Goal: Task Accomplishment & Management: Complete application form

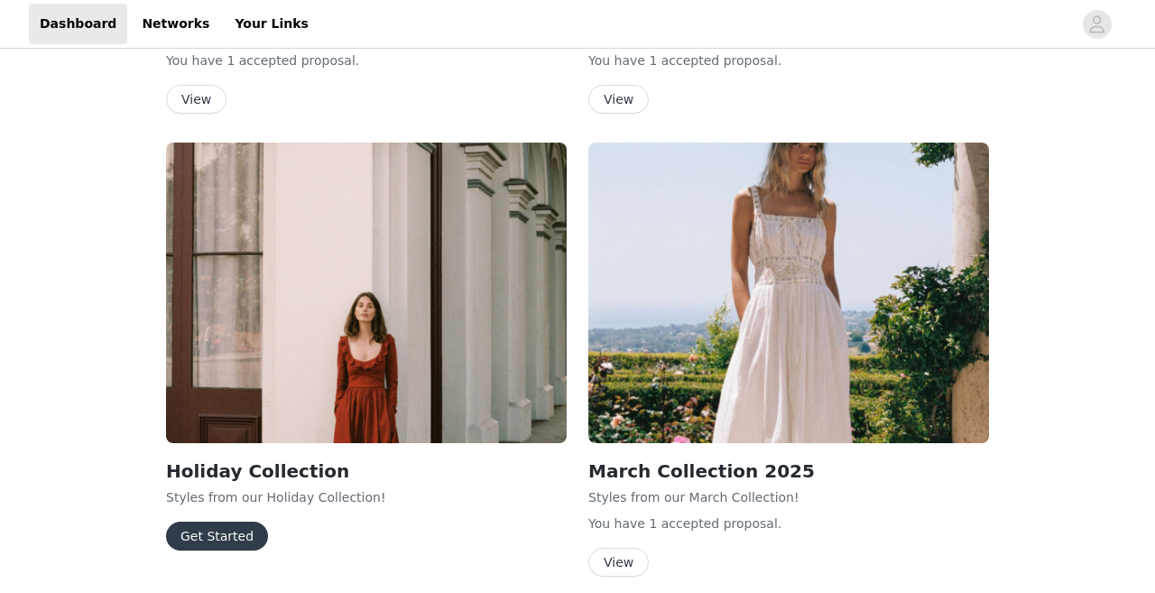
scroll to position [1537, 0]
click at [233, 521] on button "Get Started" at bounding box center [217, 535] width 102 height 29
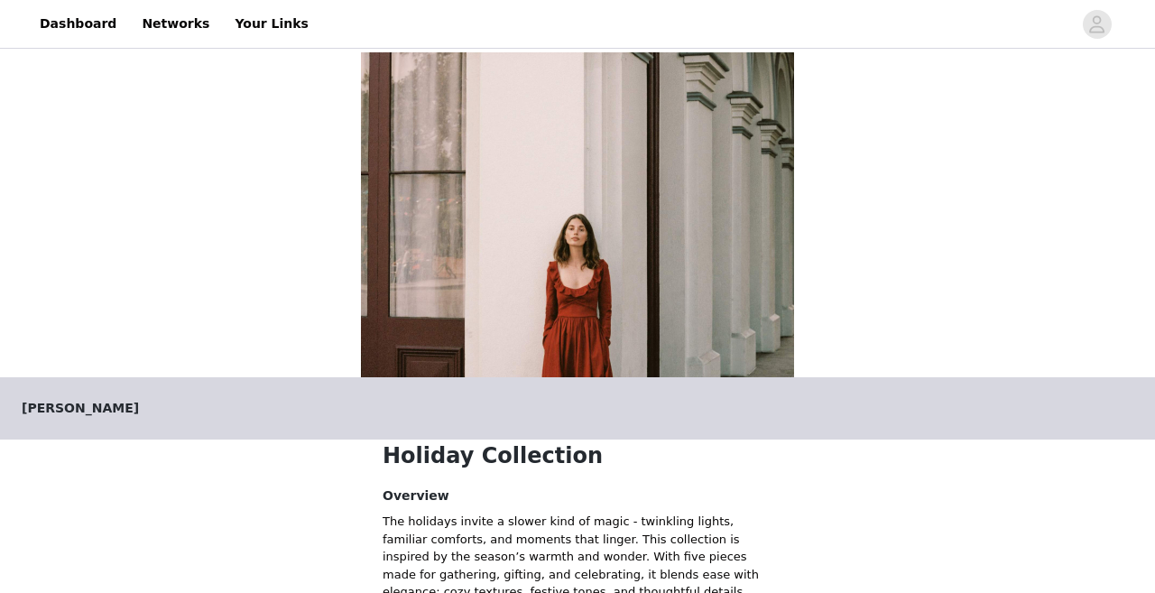
scroll to position [461, 0]
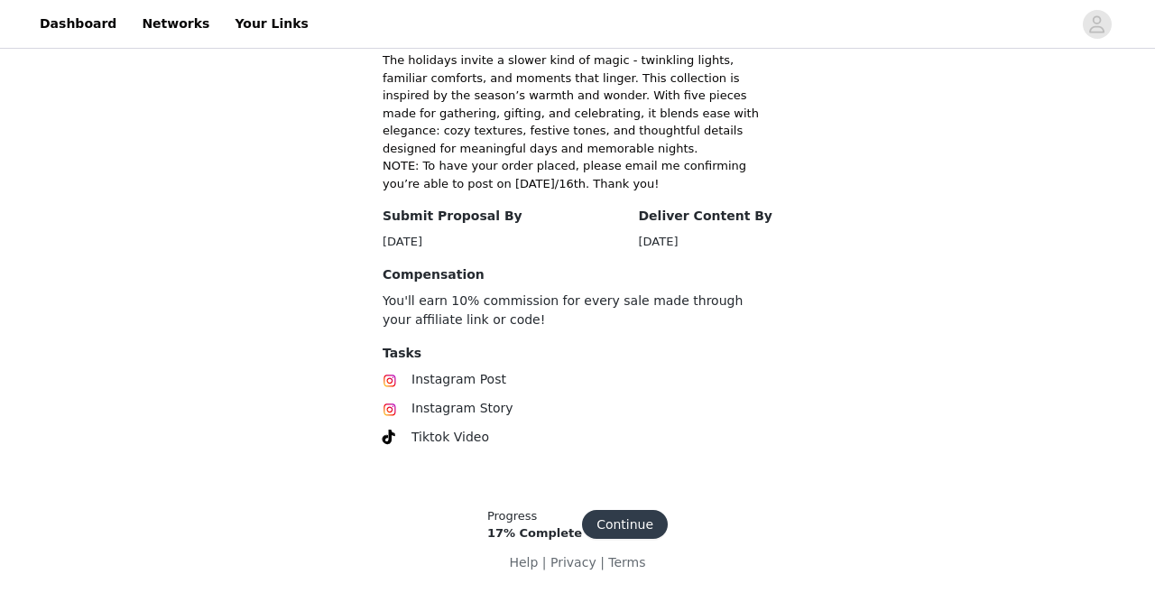
click at [626, 515] on button "Continue" at bounding box center [625, 524] width 86 height 29
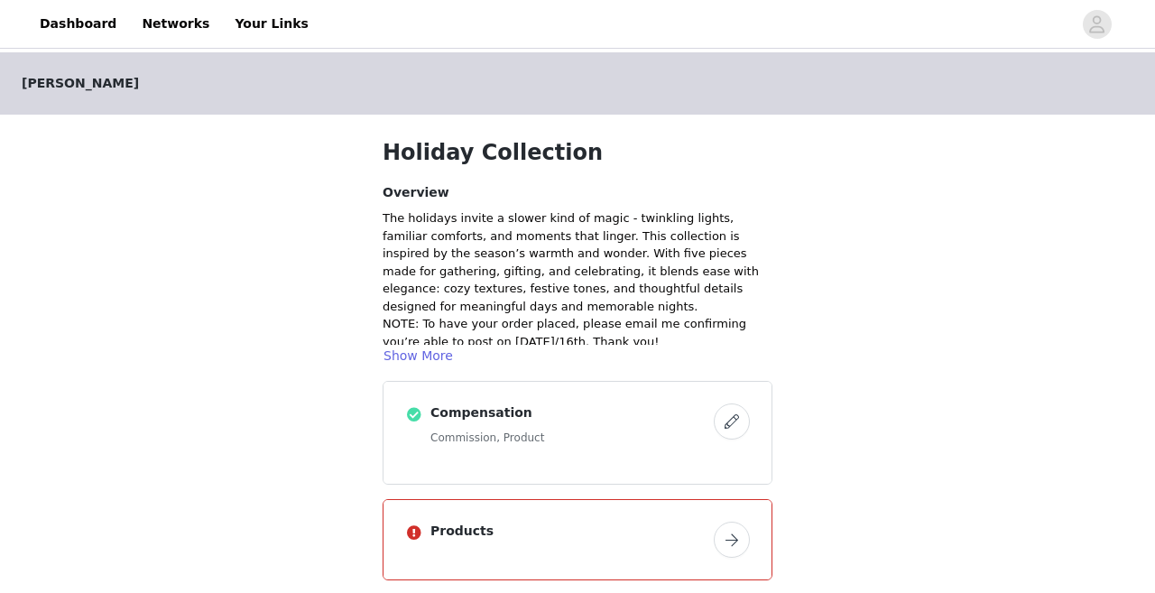
click at [740, 543] on button "button" at bounding box center [732, 539] width 36 height 36
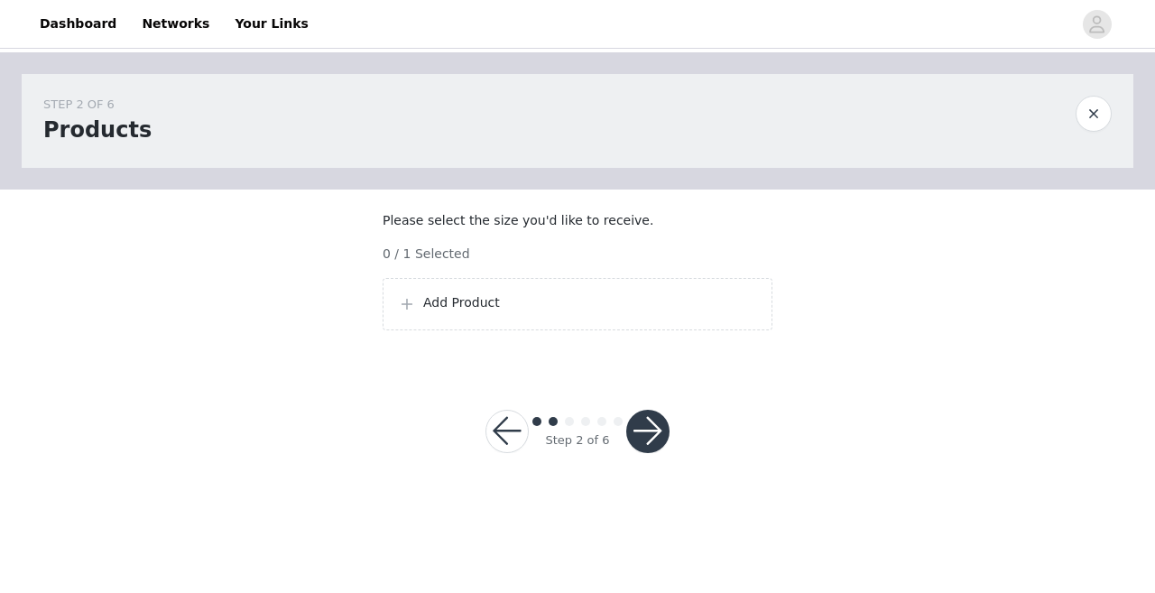
click at [493, 312] on p "Add Product" at bounding box center [590, 302] width 334 height 19
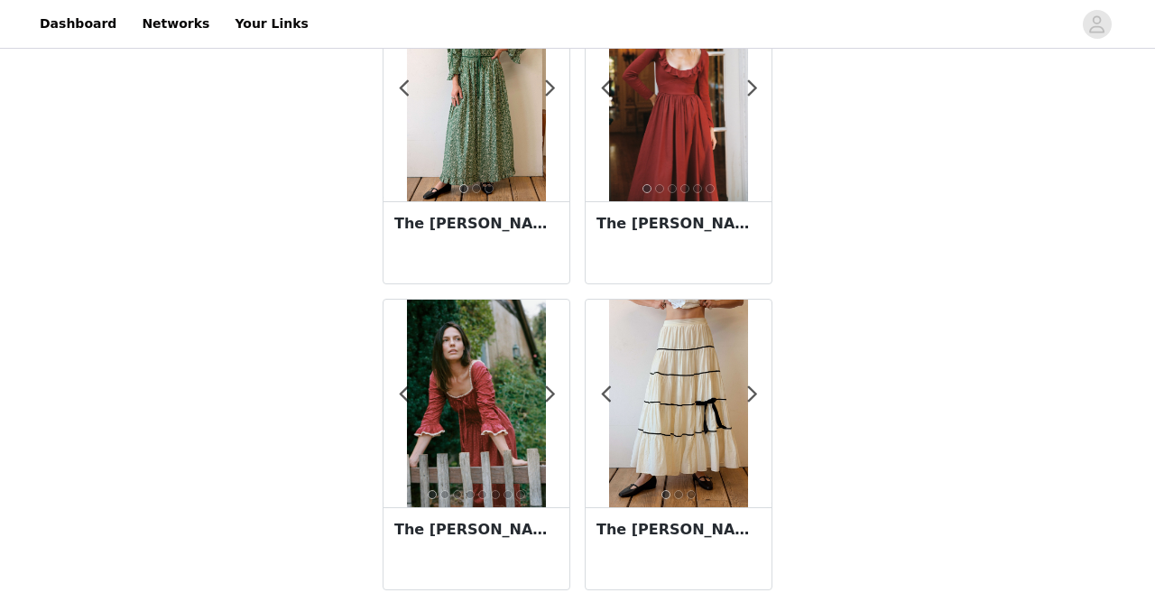
scroll to position [438, 0]
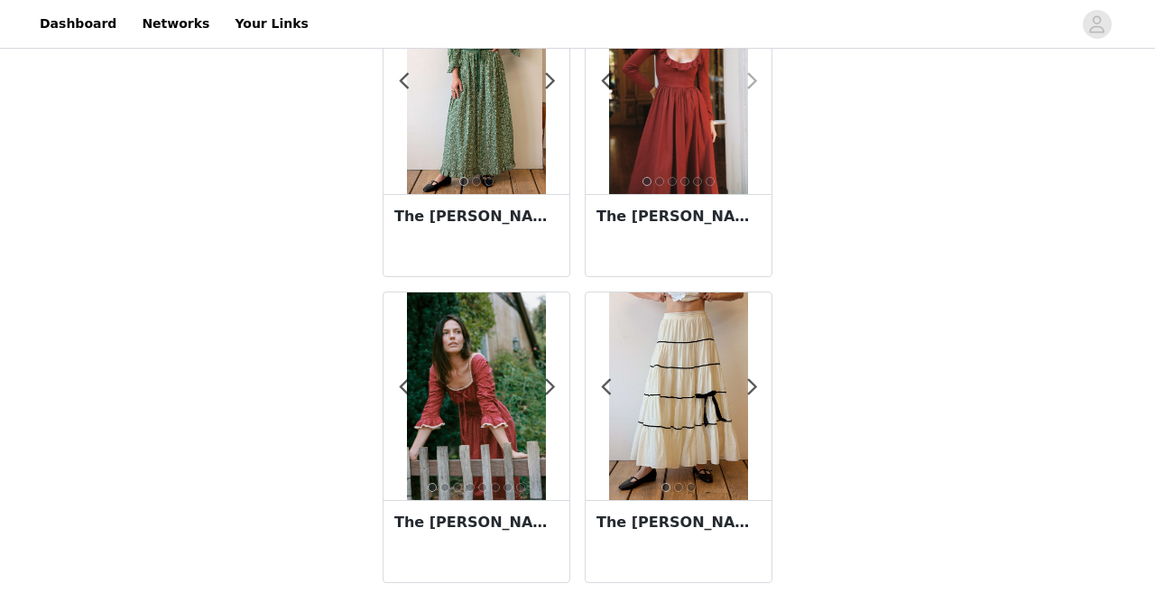
click at [754, 81] on span at bounding box center [752, 81] width 41 height 0
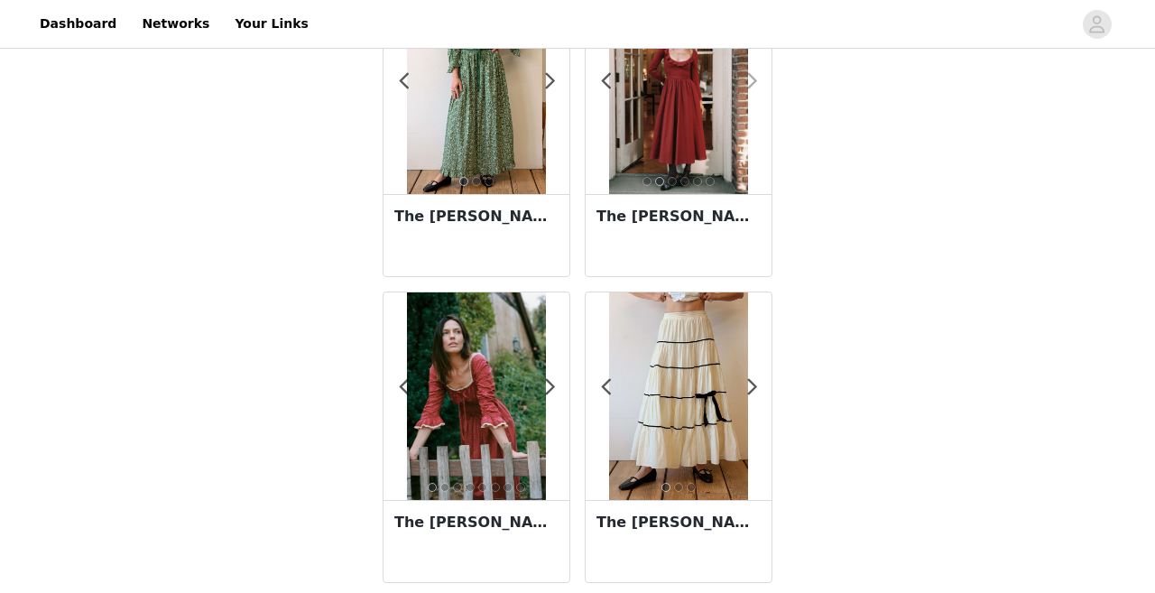
click at [754, 81] on span at bounding box center [752, 81] width 41 height 0
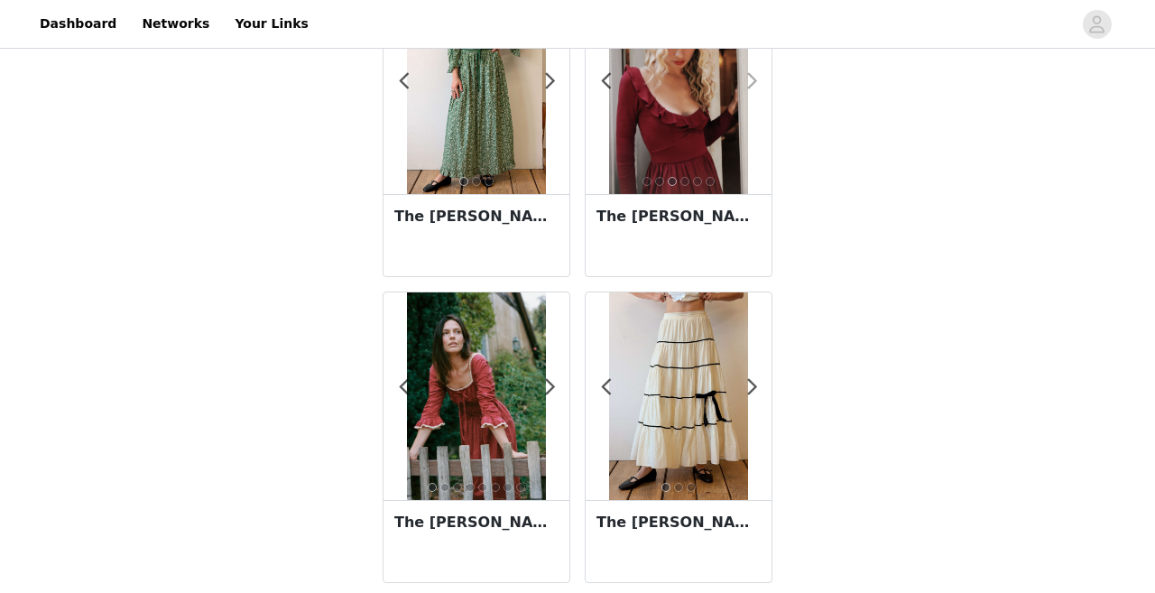
click at [754, 81] on span at bounding box center [752, 81] width 41 height 0
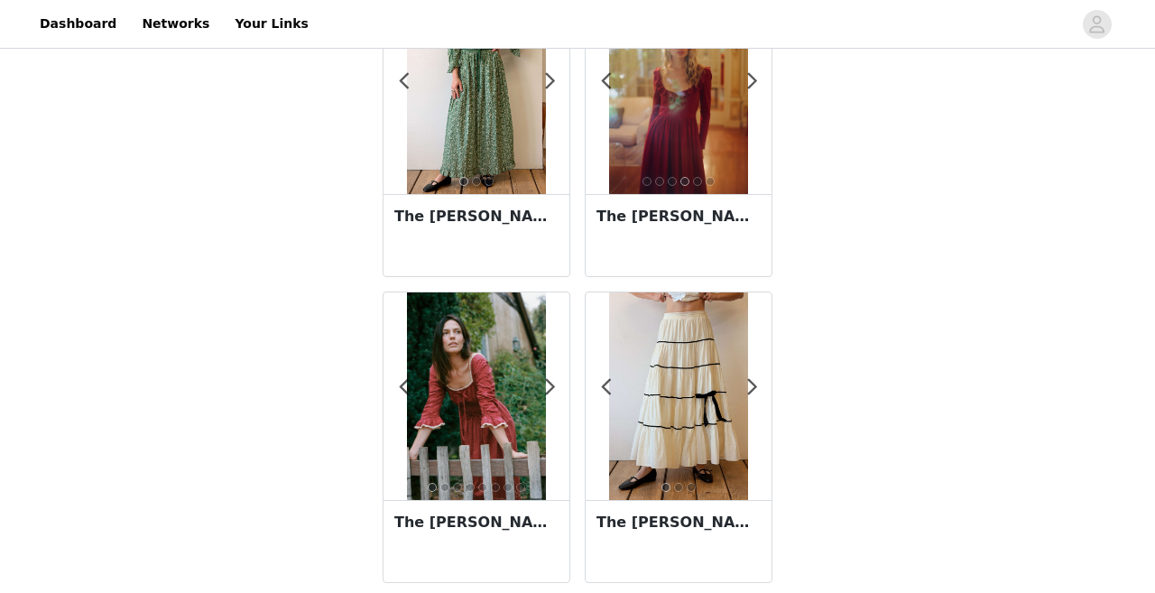
scroll to position [363, 0]
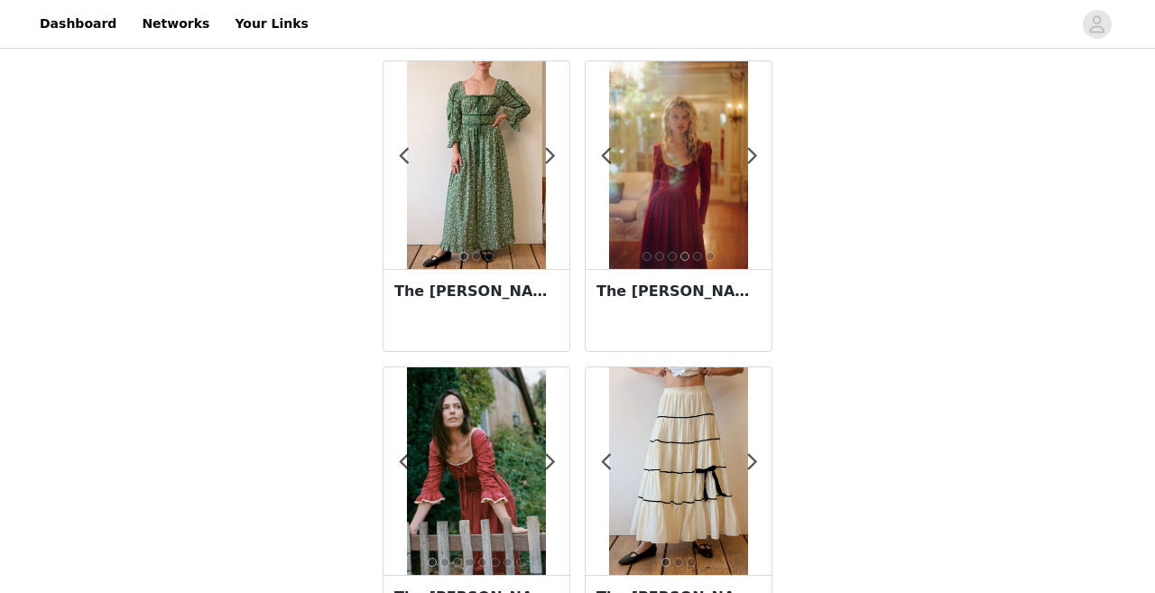
click at [744, 152] on img at bounding box center [678, 164] width 138 height 207
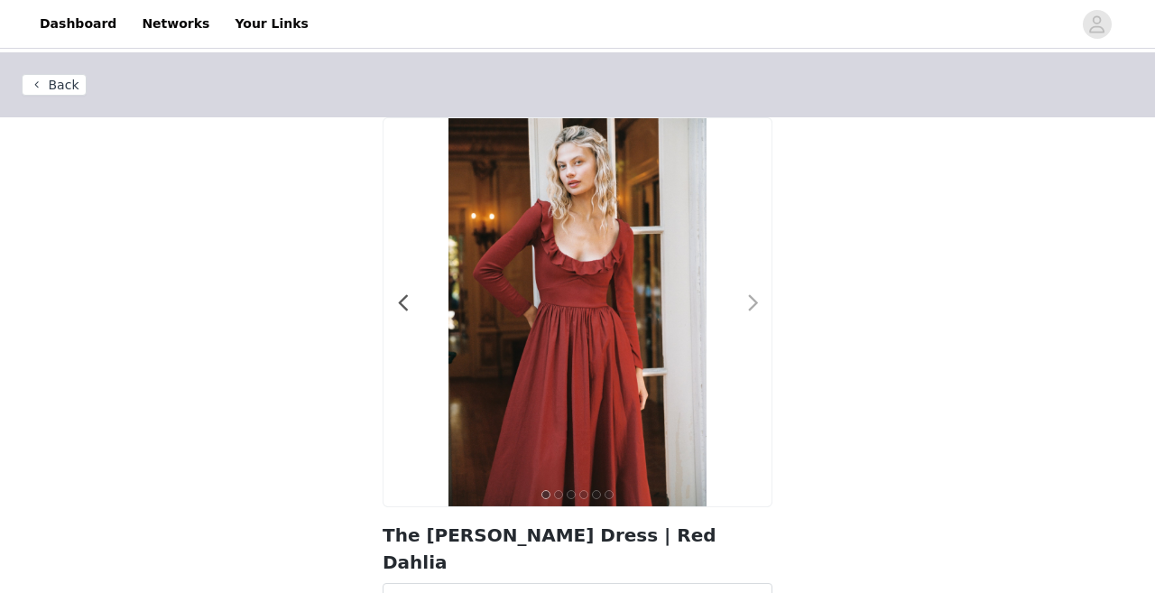
click at [743, 305] on div at bounding box center [742, 312] width 18 height 18
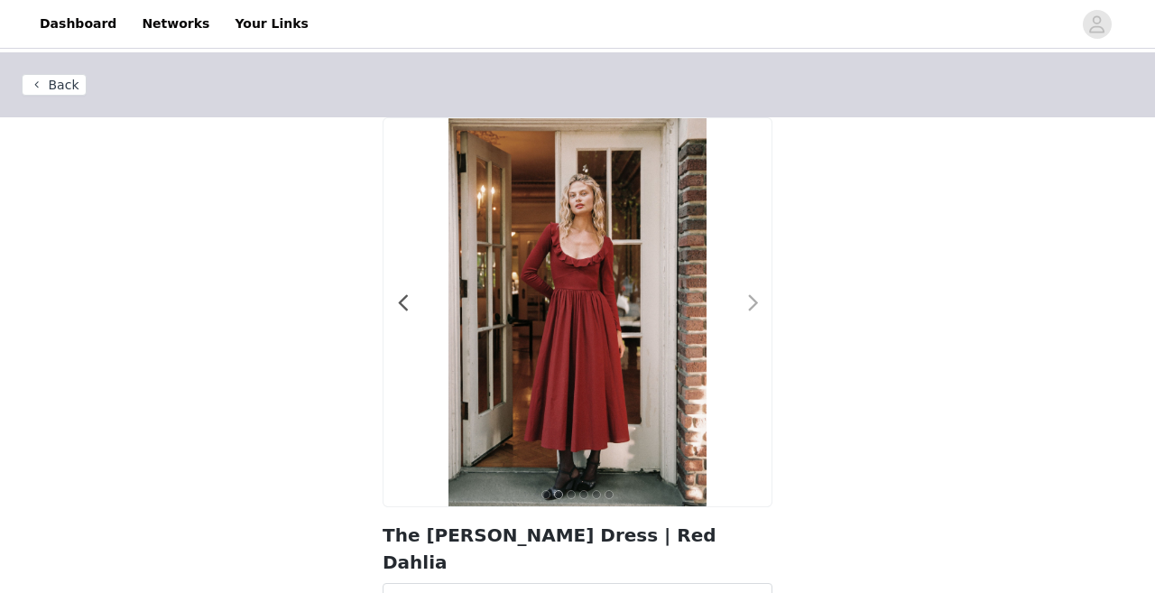
click at [748, 303] on span at bounding box center [753, 303] width 41 height 0
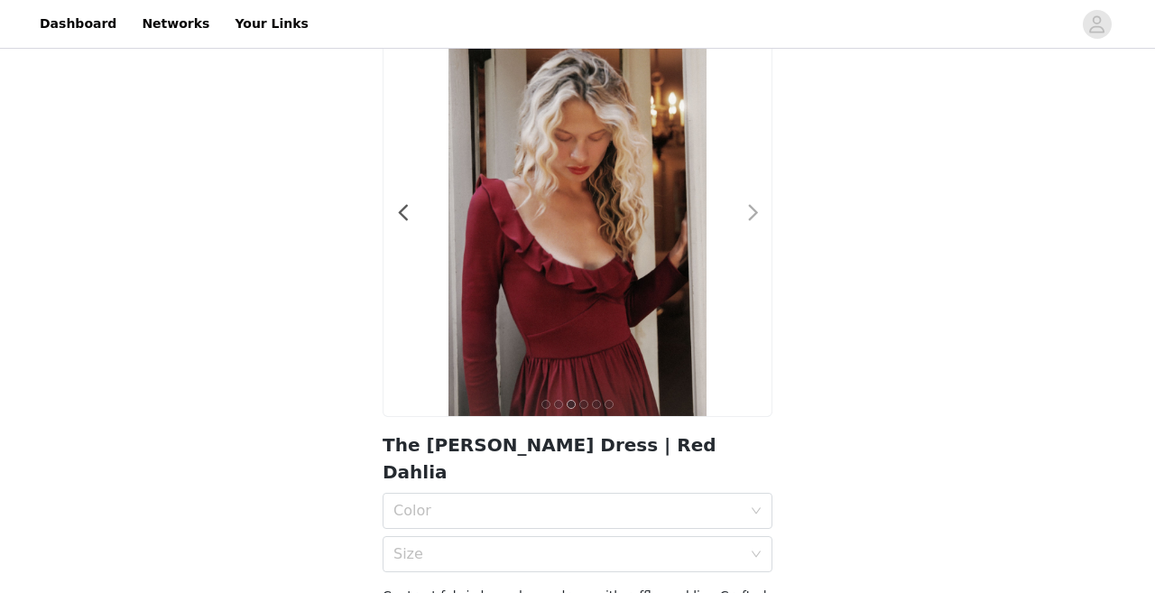
scroll to position [297, 0]
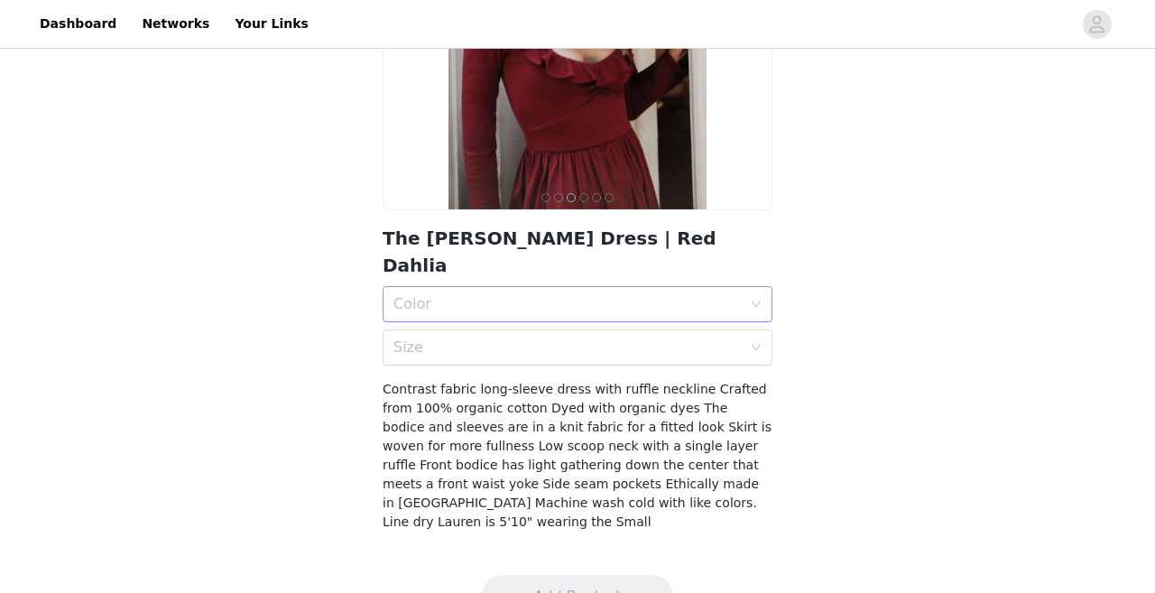
click at [699, 295] on div "Color" at bounding box center [567, 304] width 348 height 18
click at [512, 309] on div "Red Dahlia" at bounding box center [577, 317] width 368 height 20
click at [510, 338] on div "Size" at bounding box center [567, 347] width 348 height 18
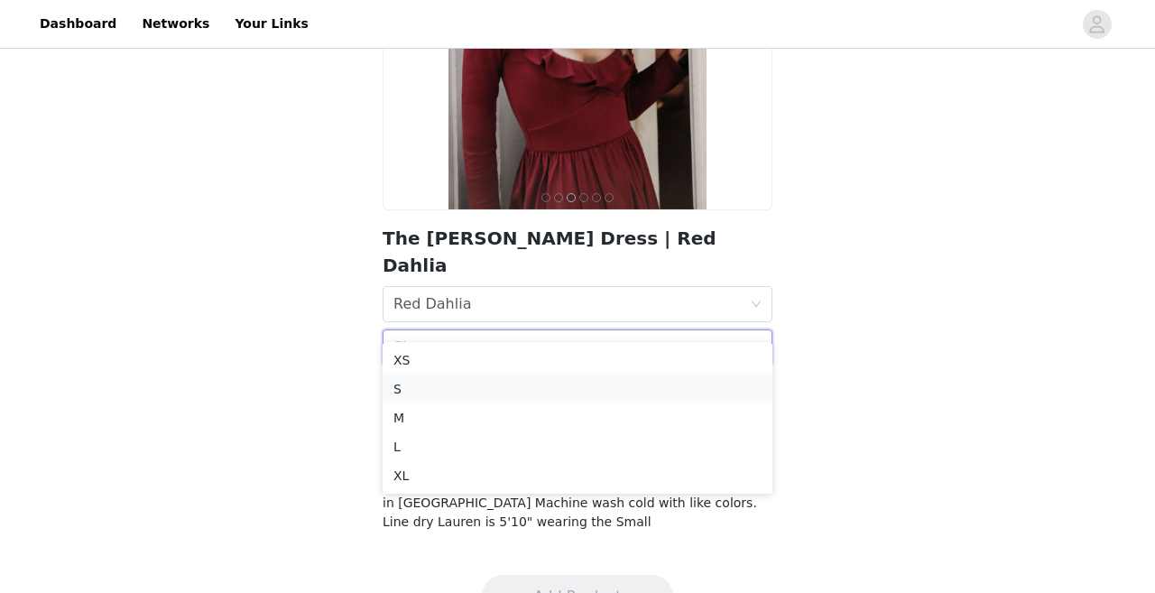
click at [459, 391] on div "S" at bounding box center [577, 389] width 368 height 20
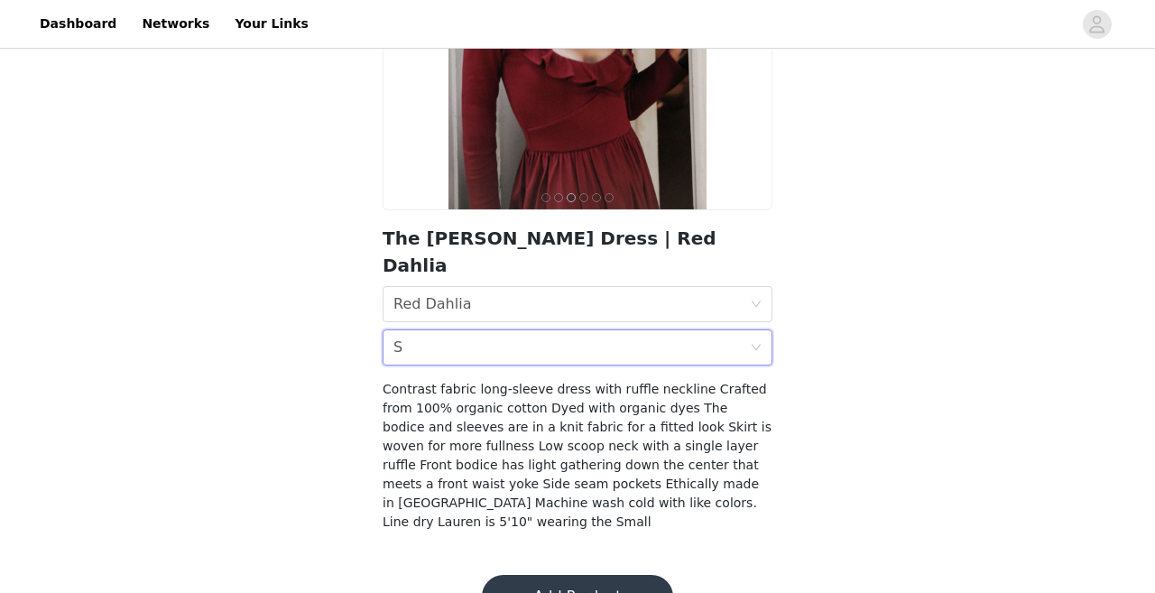
scroll to position [149, 0]
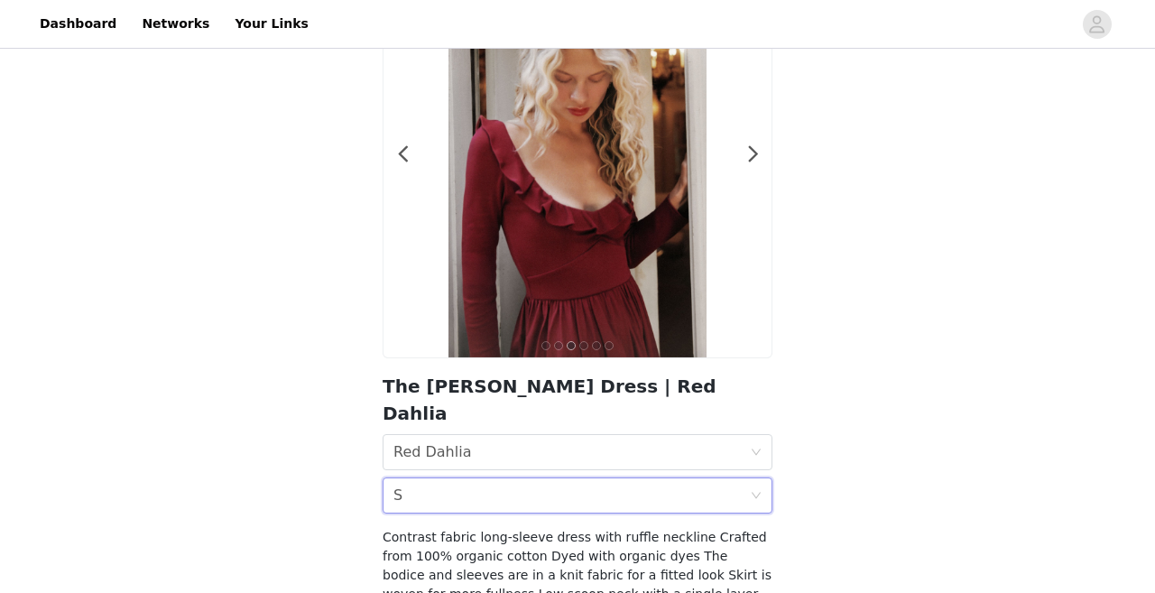
scroll to position [297, 0]
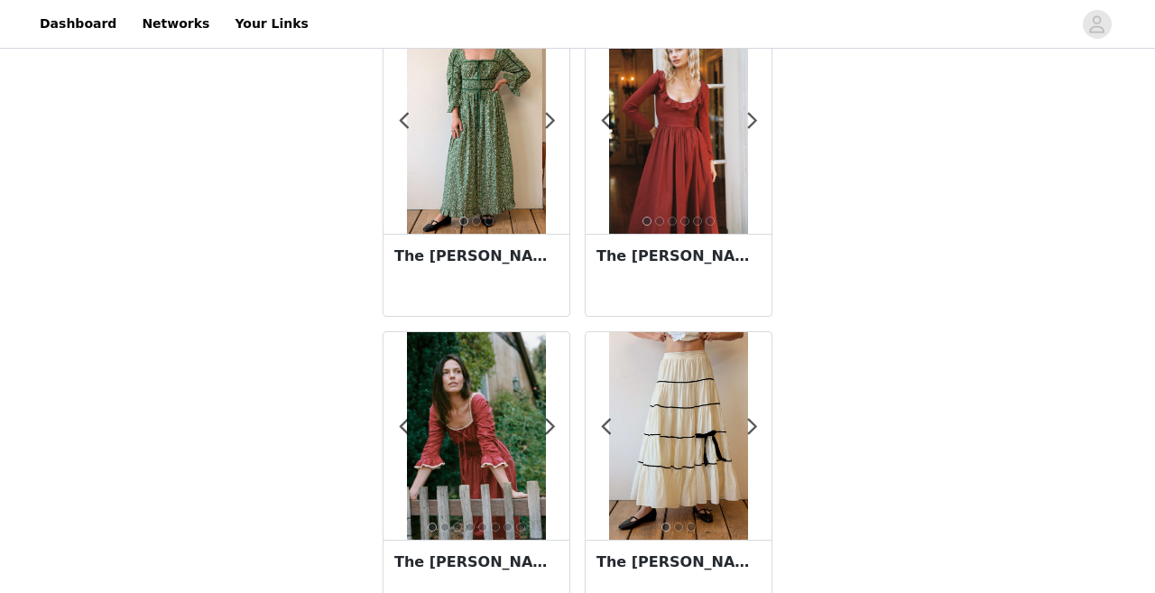
scroll to position [463, 0]
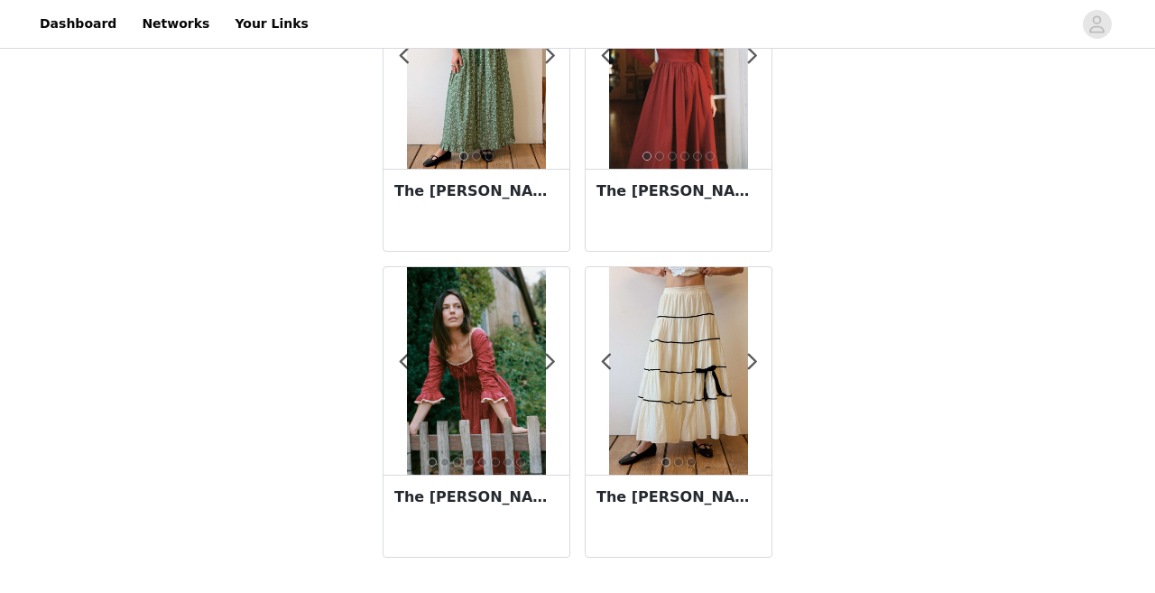
click at [487, 497] on h3 "The Marissa Dress | Heart Bloom" at bounding box center [476, 497] width 164 height 22
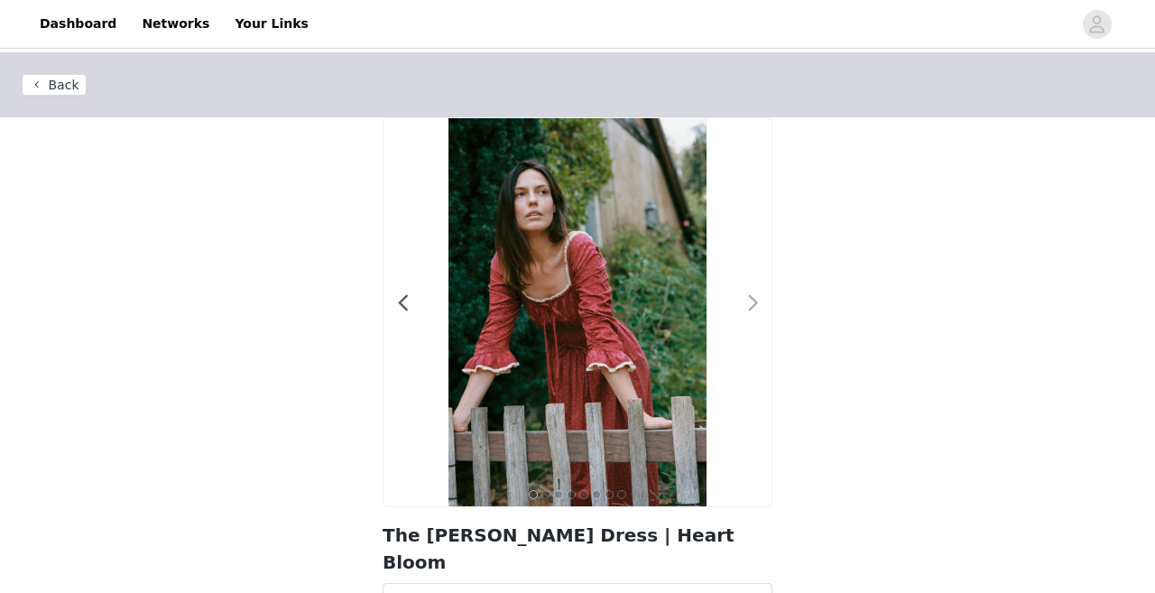
click at [755, 303] on span at bounding box center [753, 303] width 41 height 0
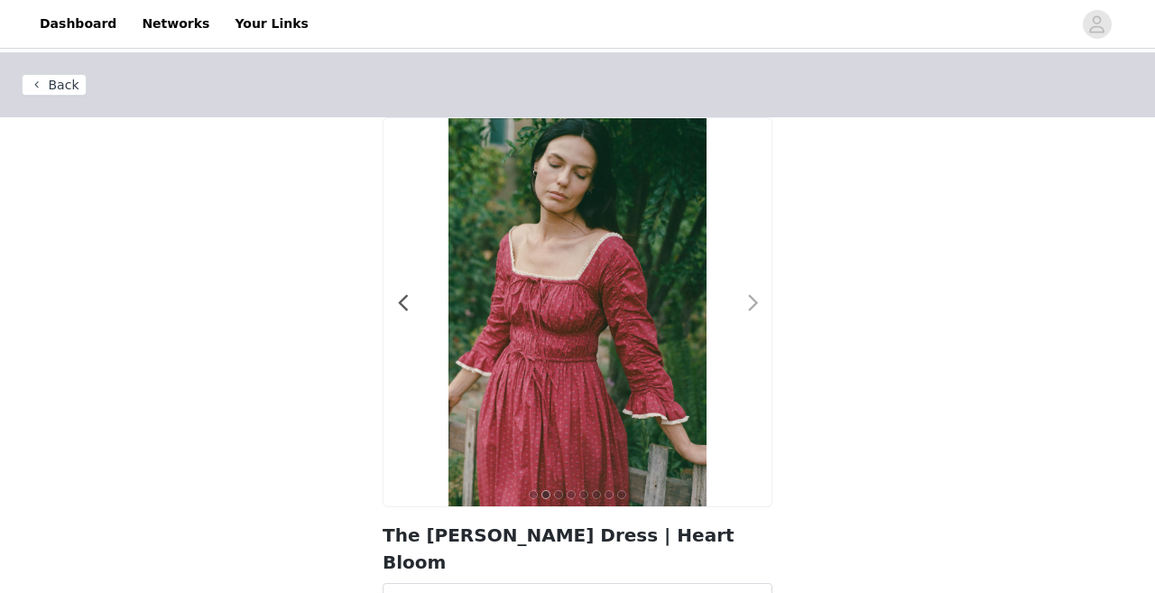
click at [755, 303] on span at bounding box center [753, 303] width 41 height 0
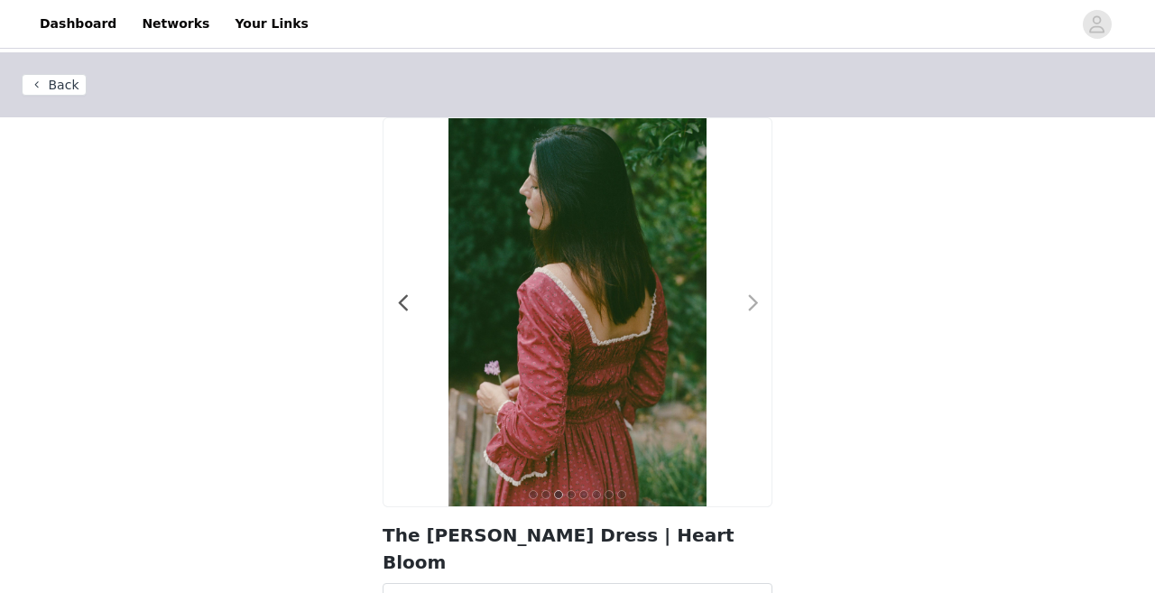
click at [755, 303] on span at bounding box center [753, 303] width 41 height 0
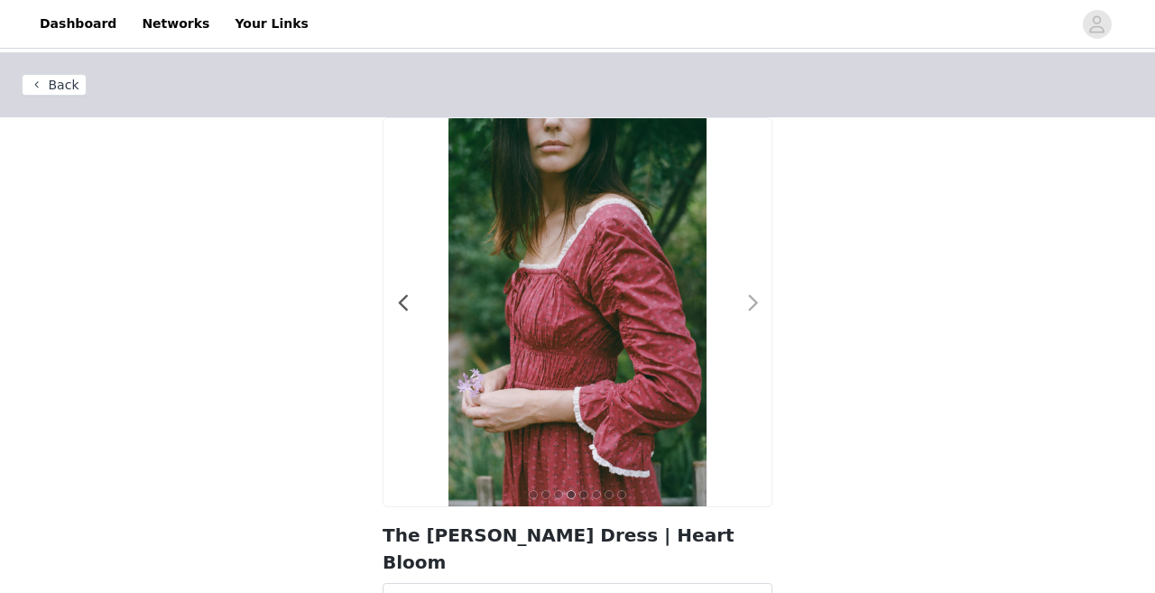
click at [755, 303] on span at bounding box center [753, 303] width 41 height 0
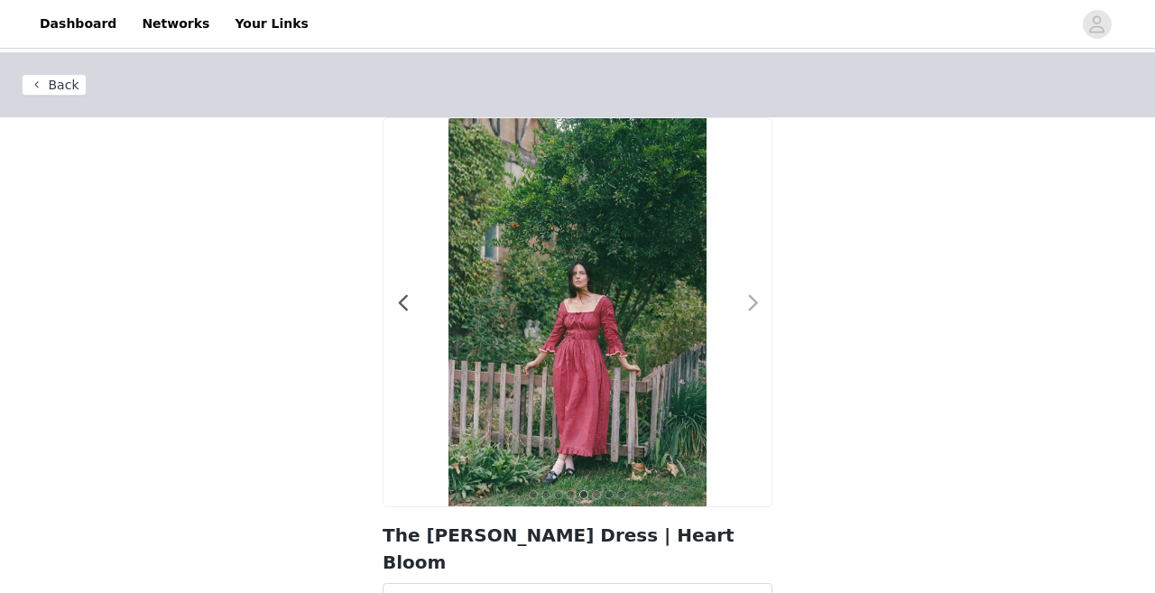
click at [755, 303] on span at bounding box center [753, 303] width 41 height 0
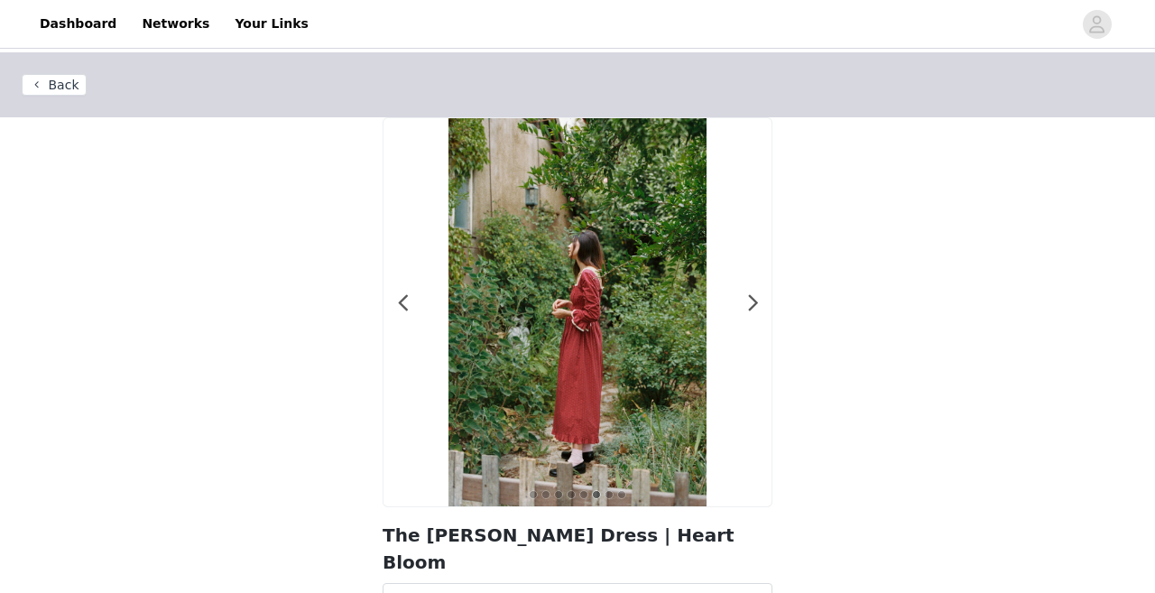
scroll to position [223, 0]
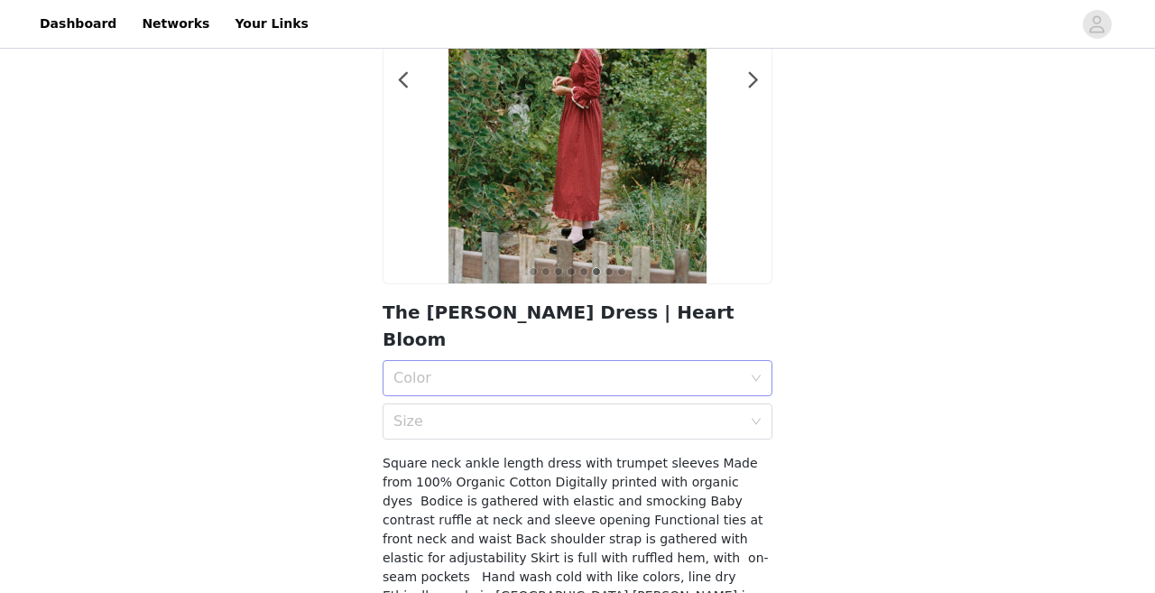
click at [551, 369] on div "Color" at bounding box center [567, 378] width 348 height 18
click at [519, 395] on div "Heart Bloom" at bounding box center [577, 391] width 368 height 20
click at [505, 412] on div "Size" at bounding box center [567, 421] width 348 height 18
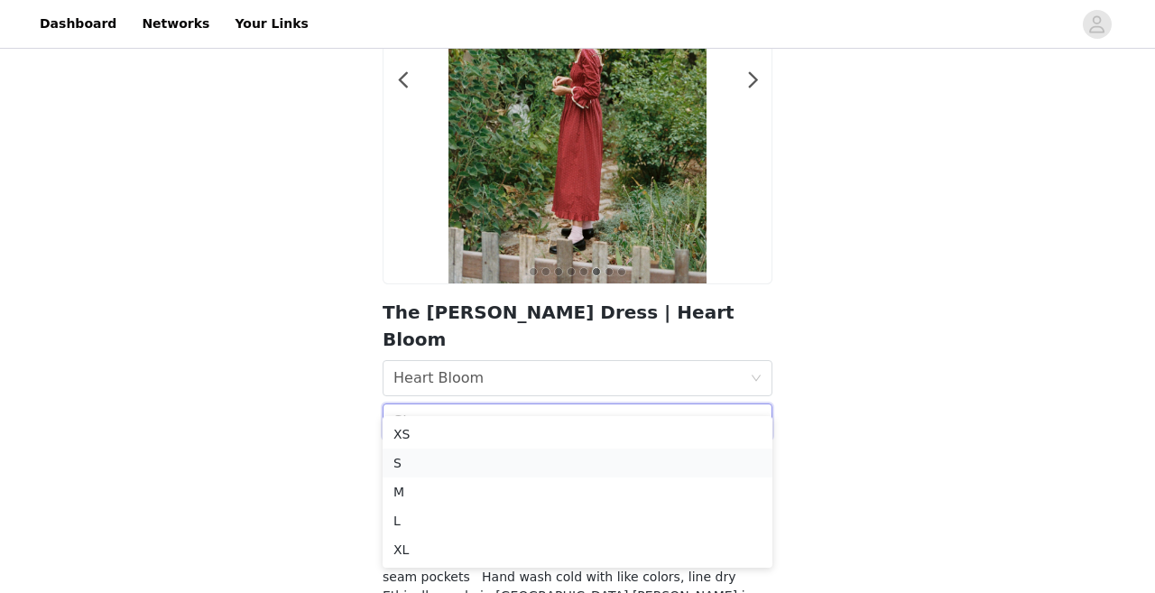
click at [463, 457] on div "S" at bounding box center [577, 463] width 368 height 20
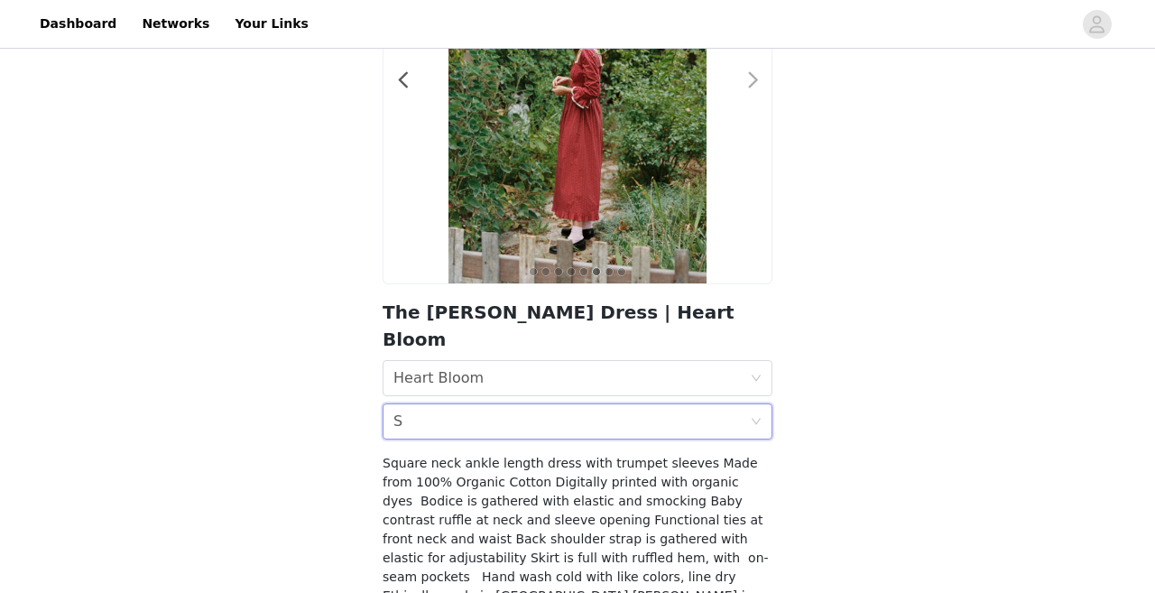
click at [751, 80] on span at bounding box center [753, 80] width 41 height 0
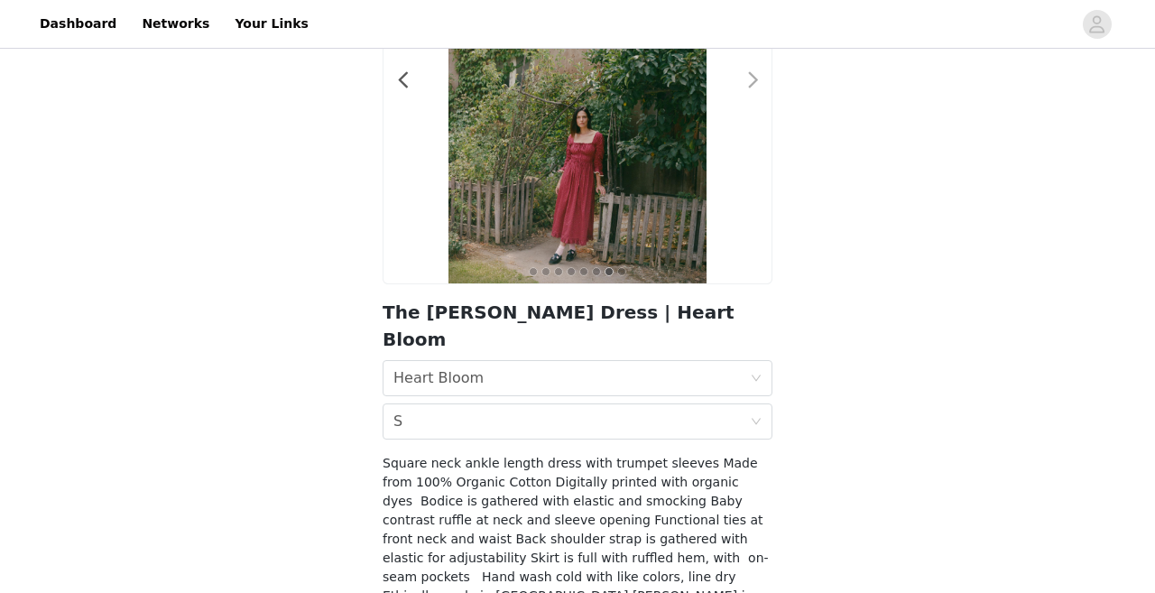
click at [751, 80] on span at bounding box center [753, 80] width 41 height 0
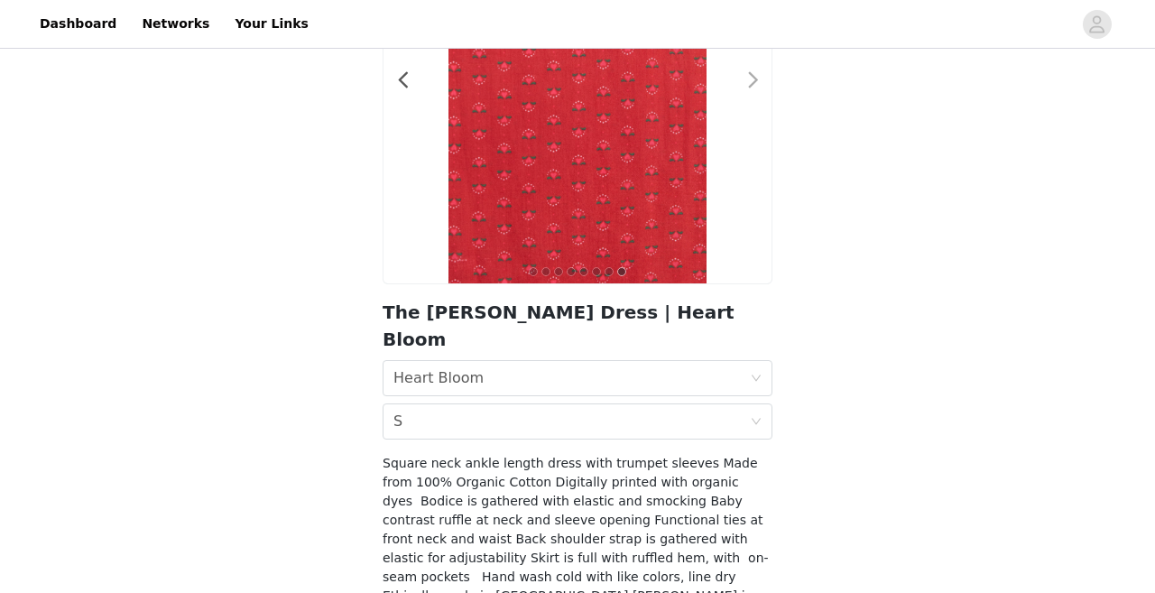
click at [751, 80] on span at bounding box center [753, 80] width 41 height 0
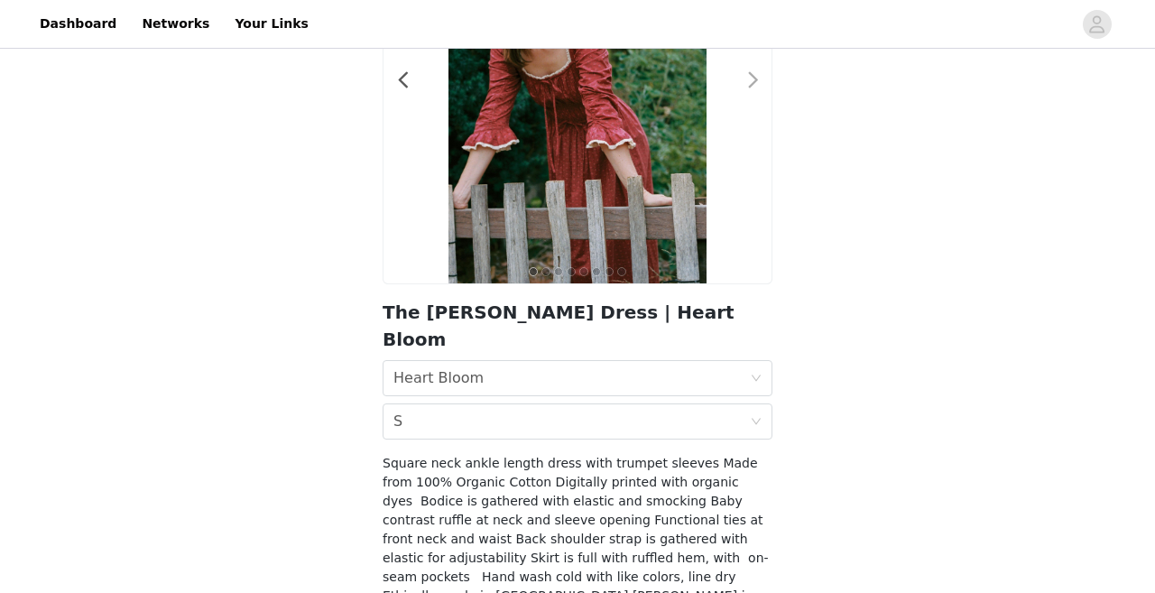
click at [751, 80] on span at bounding box center [753, 80] width 41 height 0
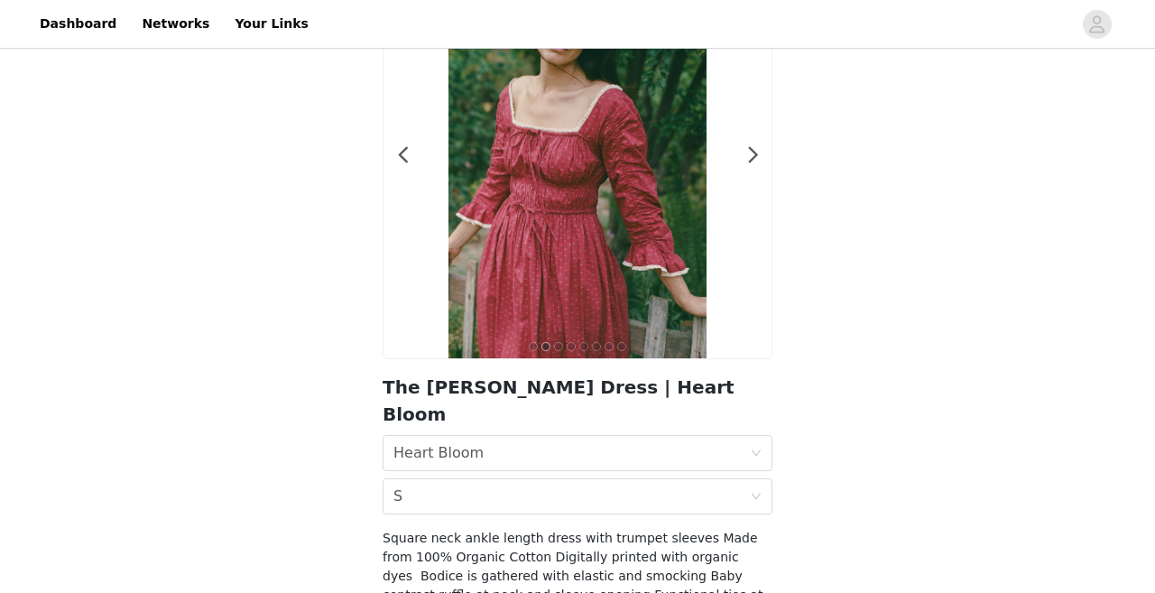
scroll to position [147, 0]
click at [751, 156] on span at bounding box center [753, 156] width 41 height 0
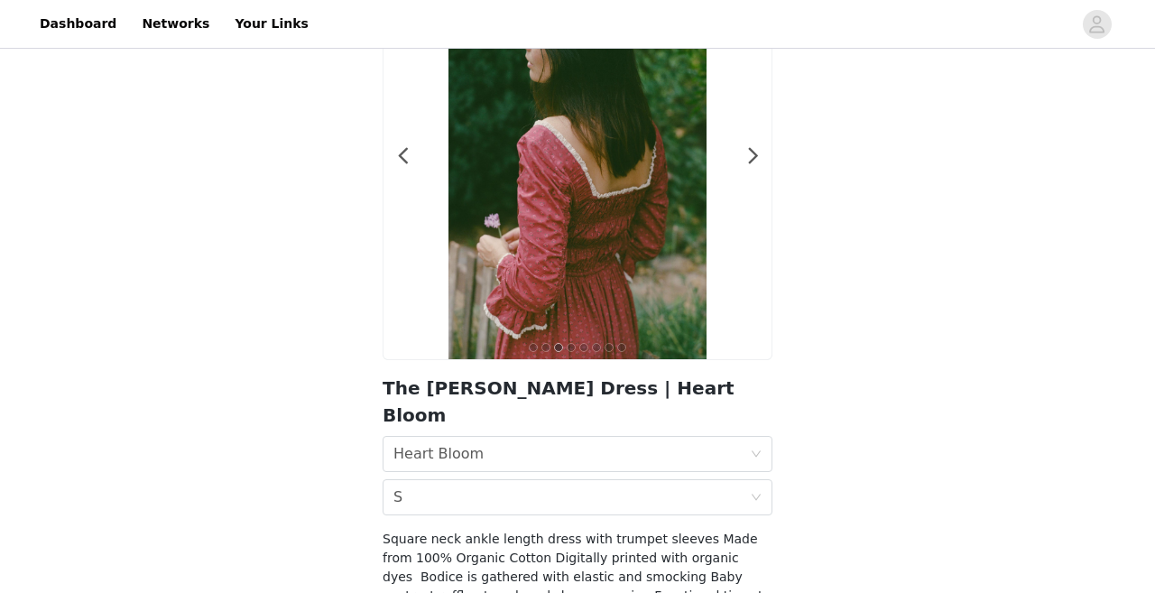
scroll to position [316, 0]
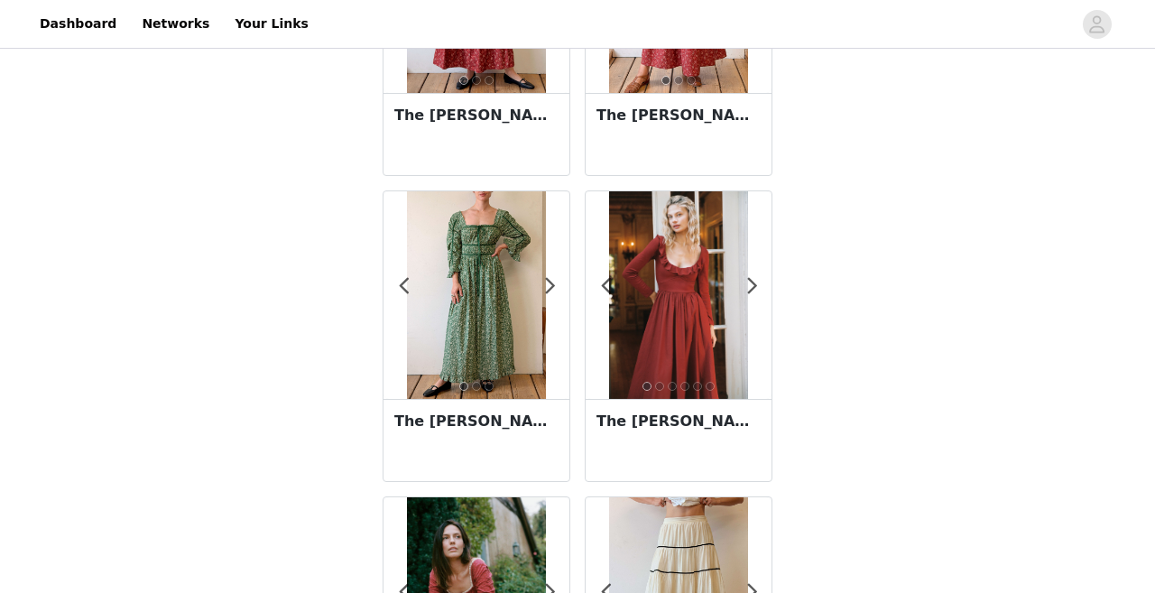
scroll to position [236, 0]
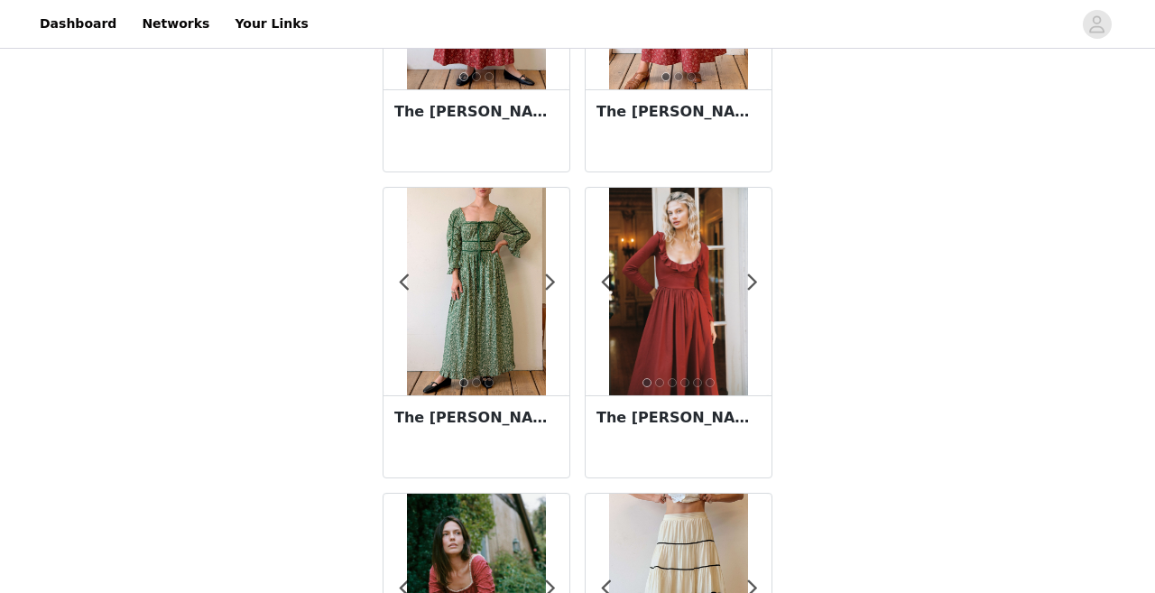
click at [698, 322] on img at bounding box center [678, 291] width 138 height 207
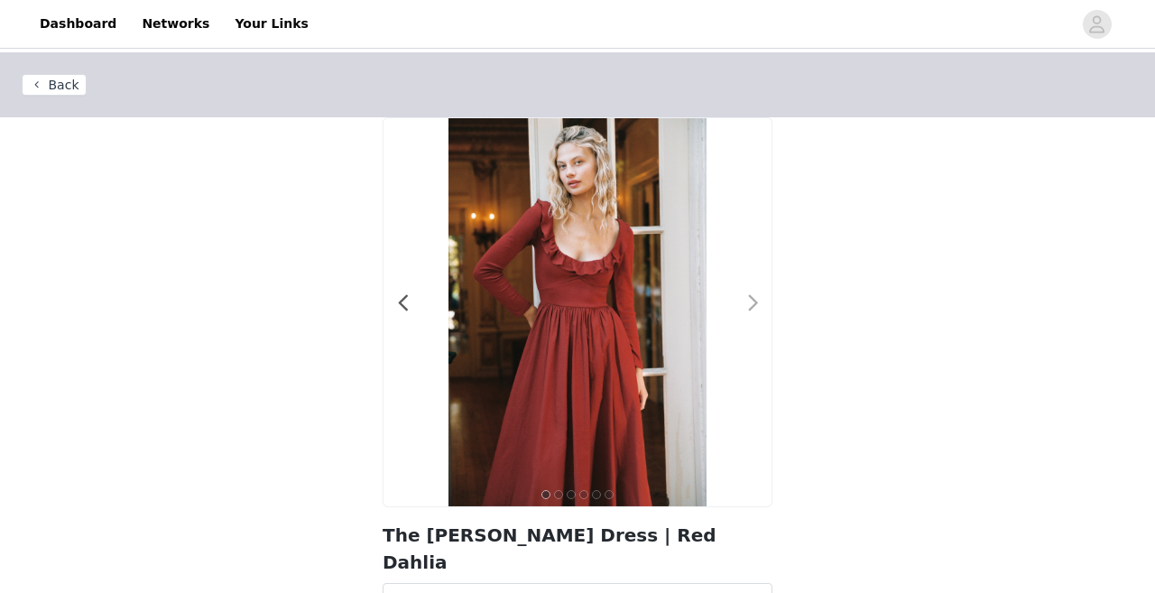
click at [756, 303] on span at bounding box center [753, 303] width 41 height 0
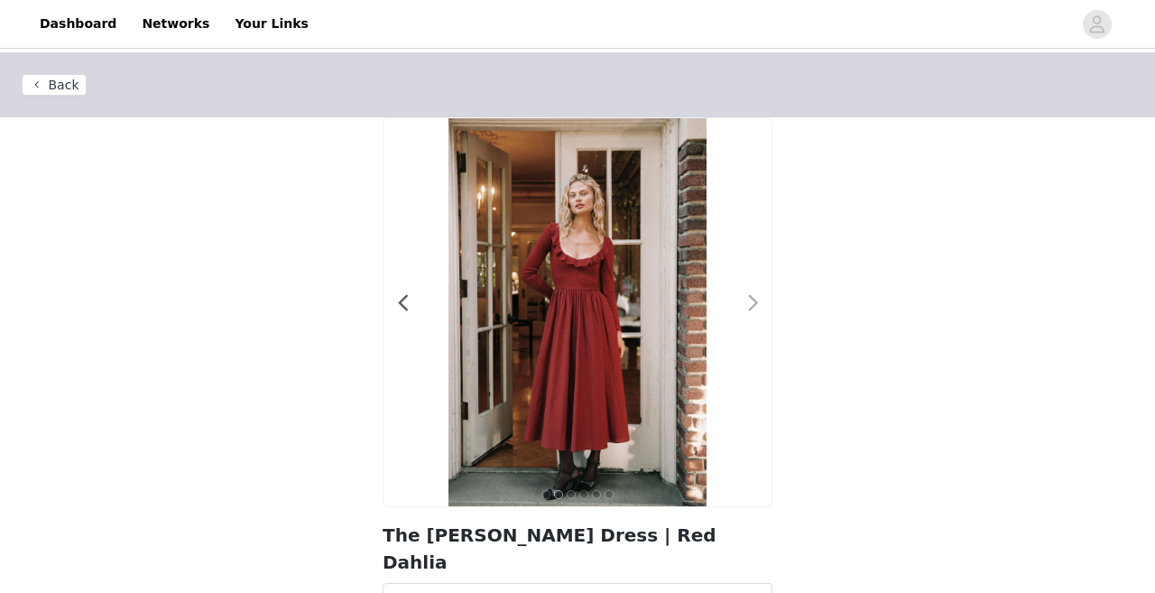
click at [756, 303] on span at bounding box center [753, 303] width 41 height 0
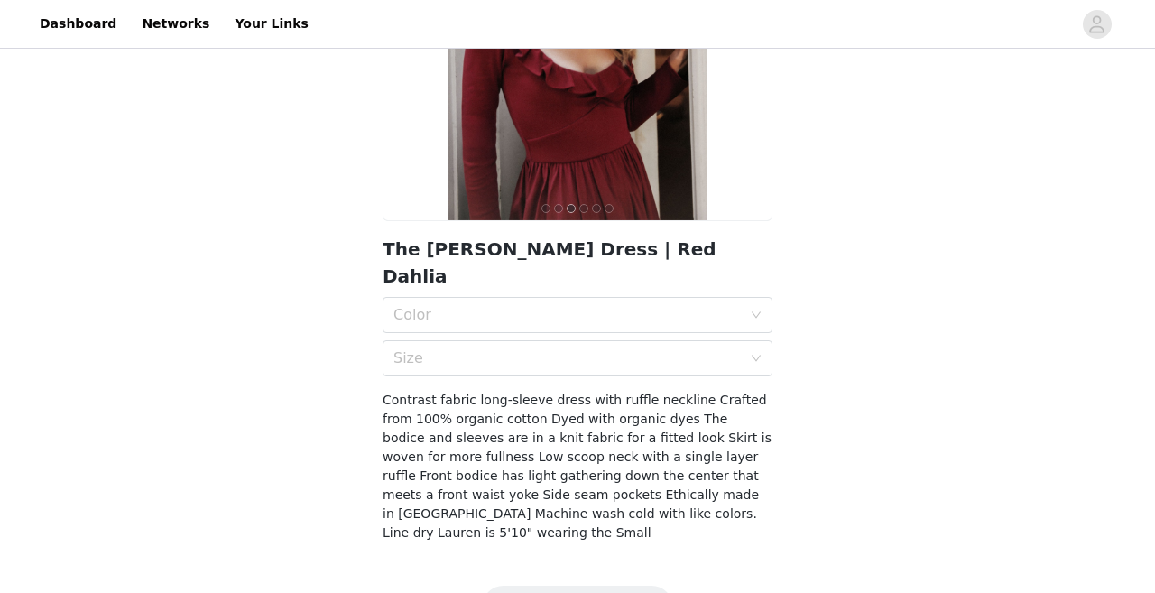
scroll to position [297, 0]
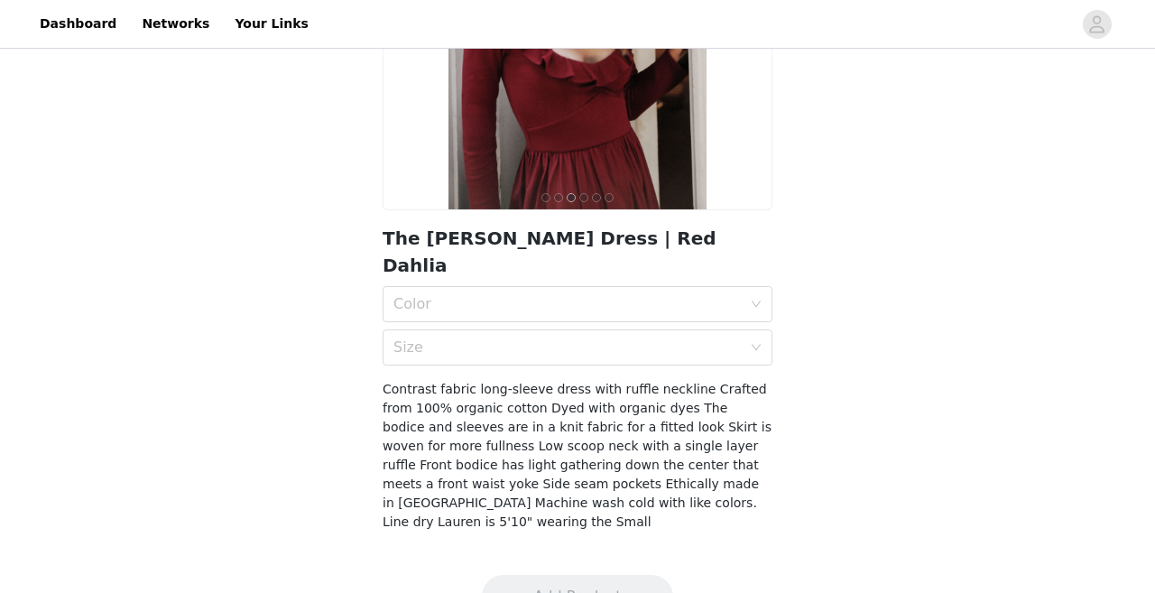
click at [560, 295] on div "Color" at bounding box center [567, 304] width 348 height 18
click at [531, 309] on div "Red Dahlia" at bounding box center [577, 317] width 368 height 20
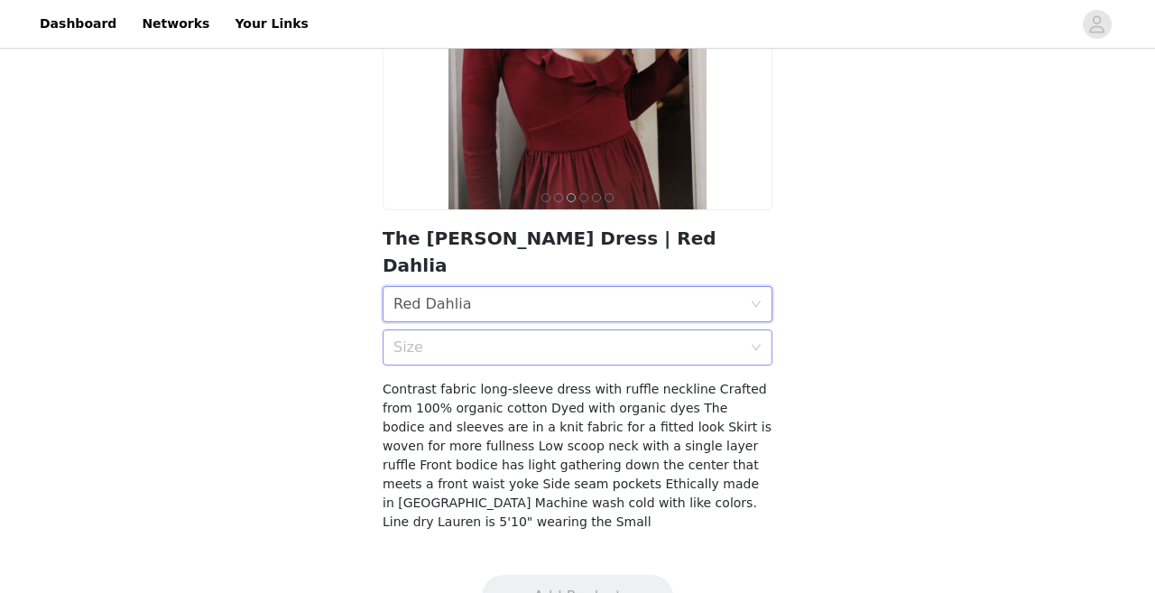
click at [531, 338] on div "Size" at bounding box center [567, 347] width 348 height 18
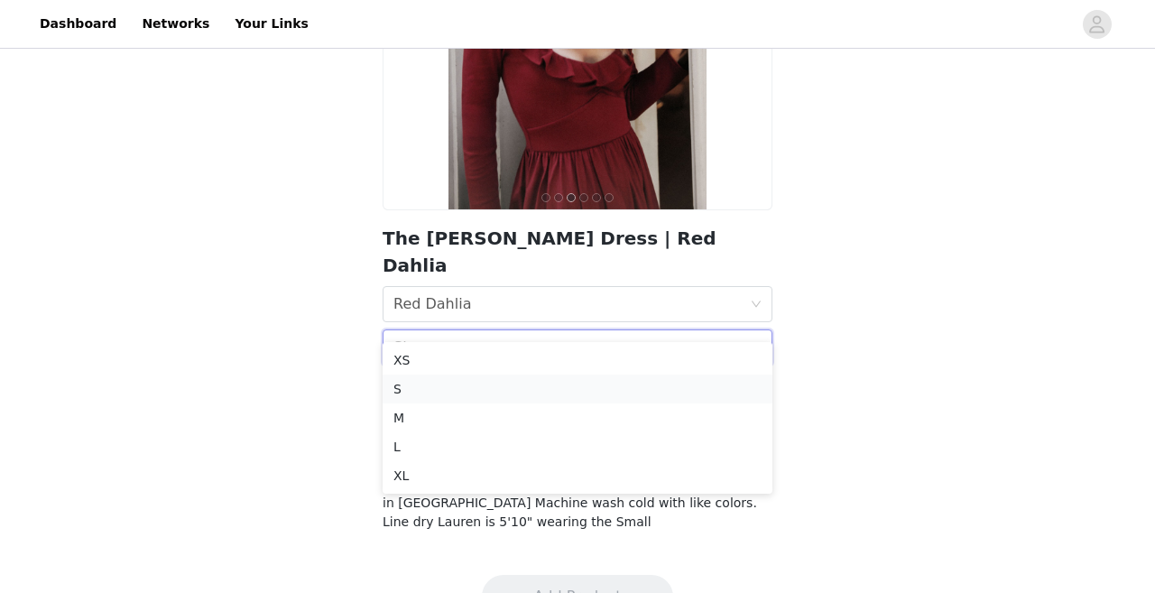
click at [497, 387] on div "S" at bounding box center [577, 389] width 368 height 20
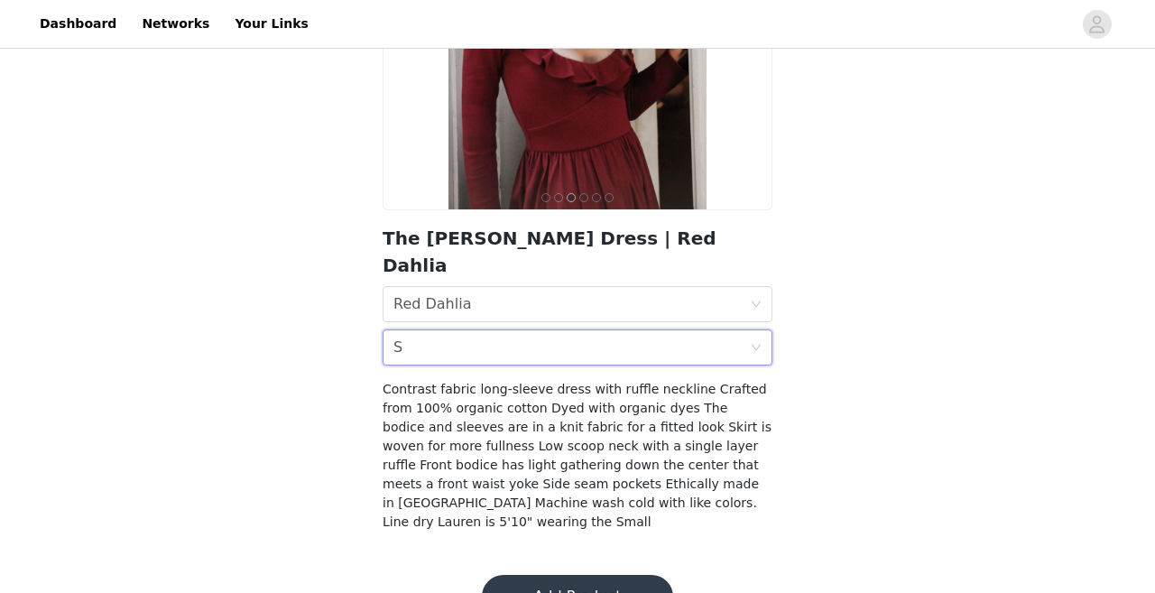
click at [566, 575] on button "Add Product" at bounding box center [577, 596] width 191 height 43
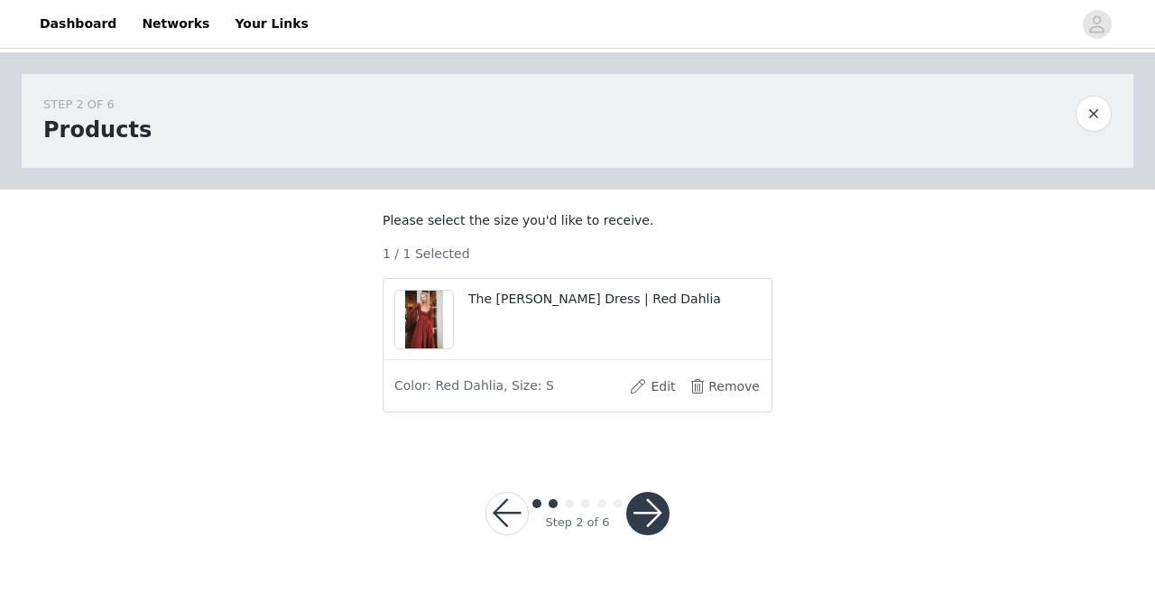
click at [654, 531] on button "button" at bounding box center [647, 513] width 43 height 43
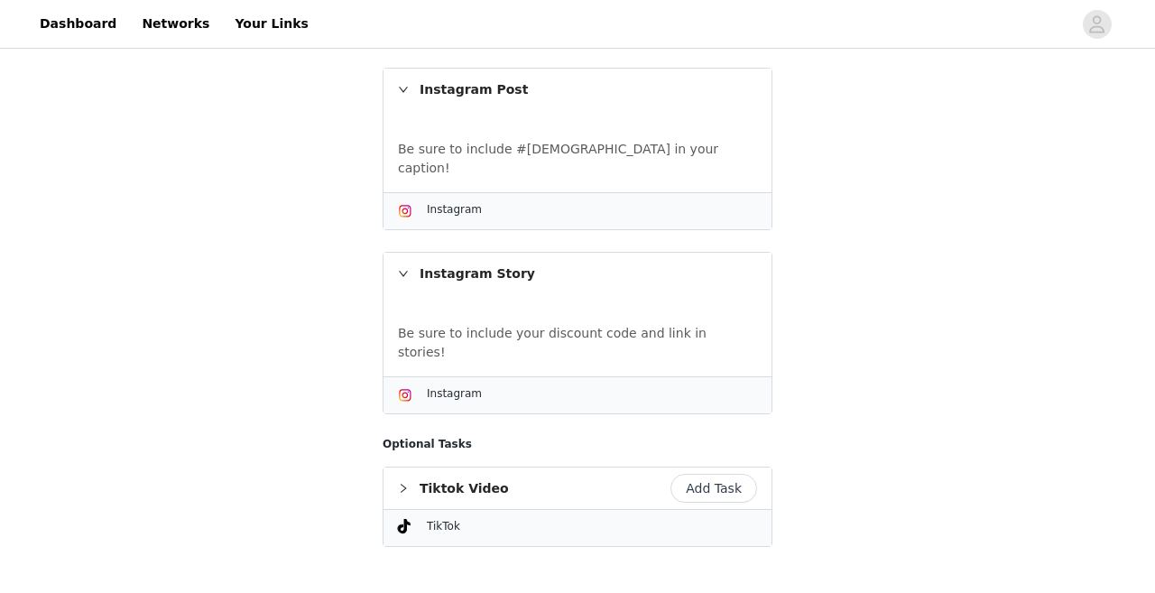
scroll to position [470, 0]
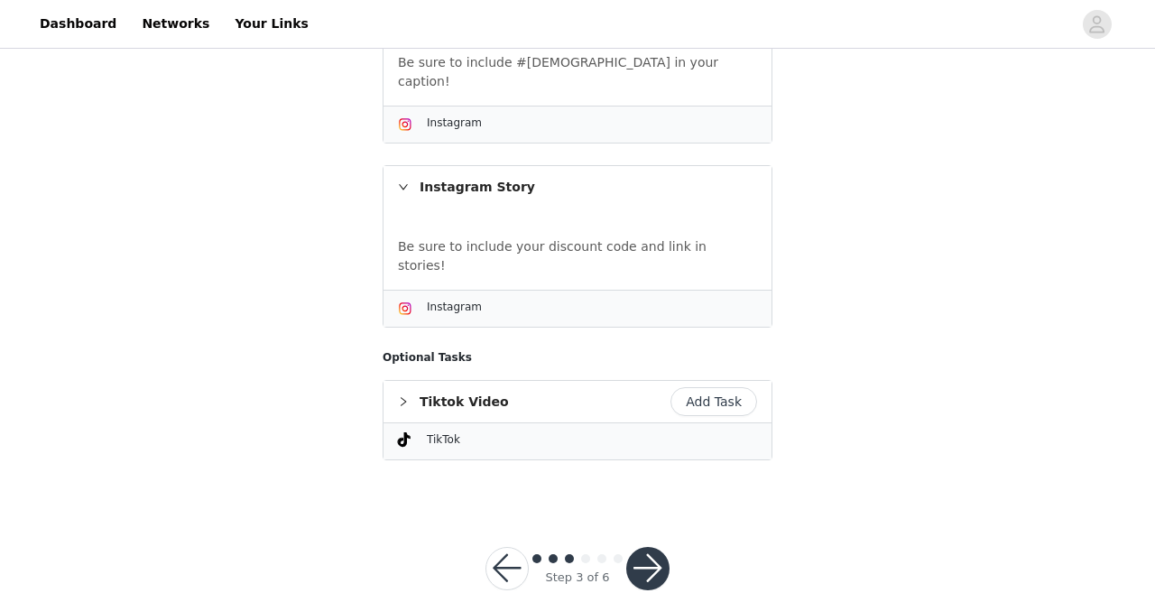
click at [653, 547] on button "button" at bounding box center [647, 568] width 43 height 43
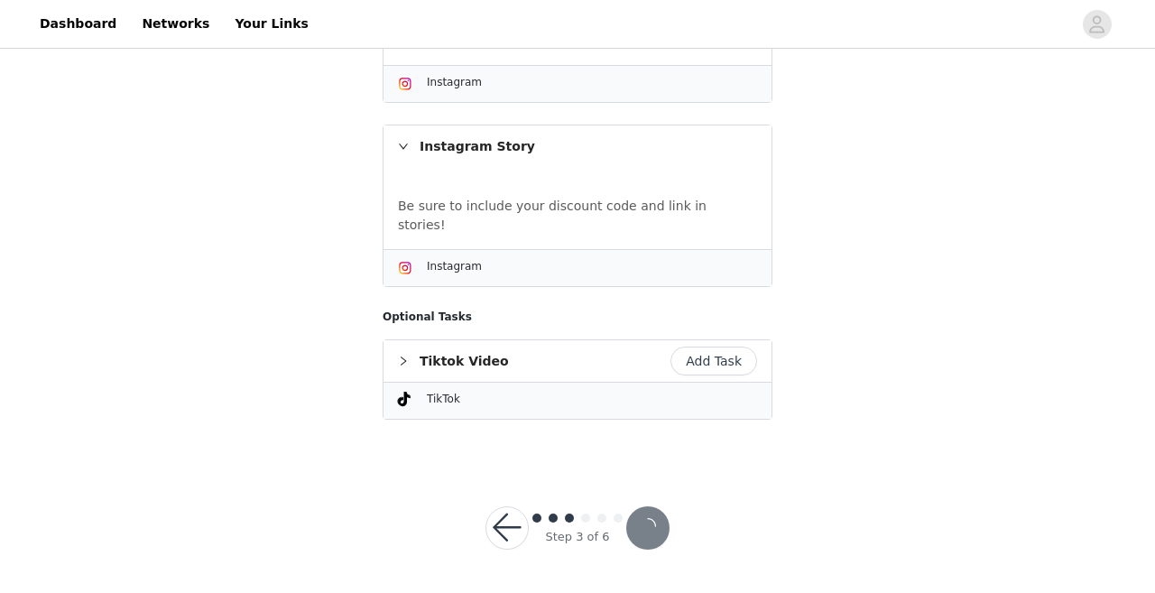
scroll to position [403, 0]
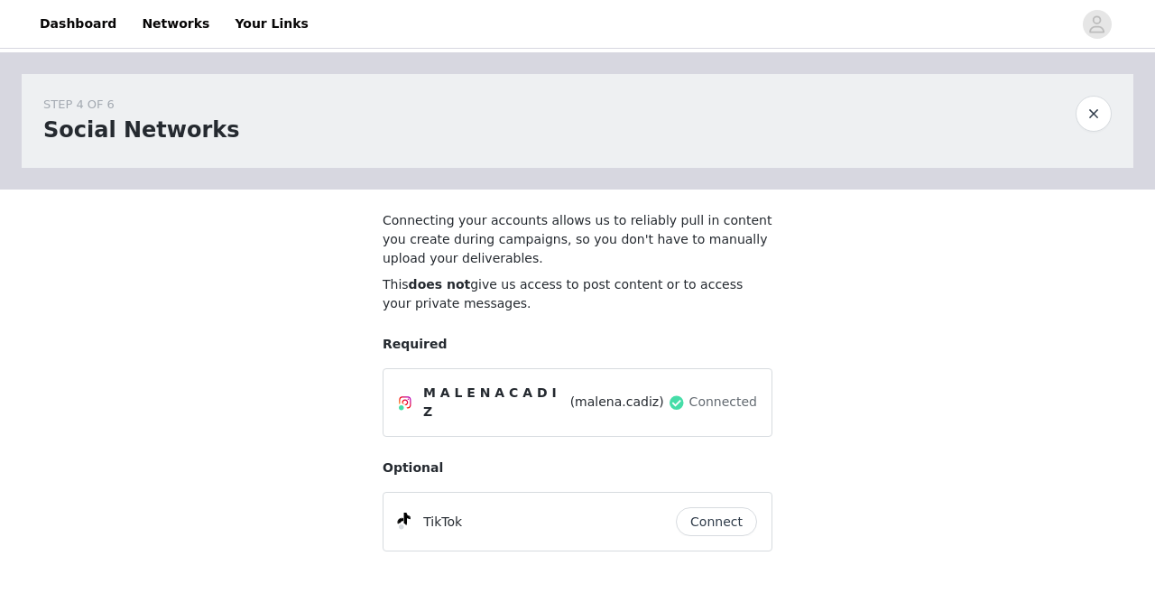
scroll to position [114, 0]
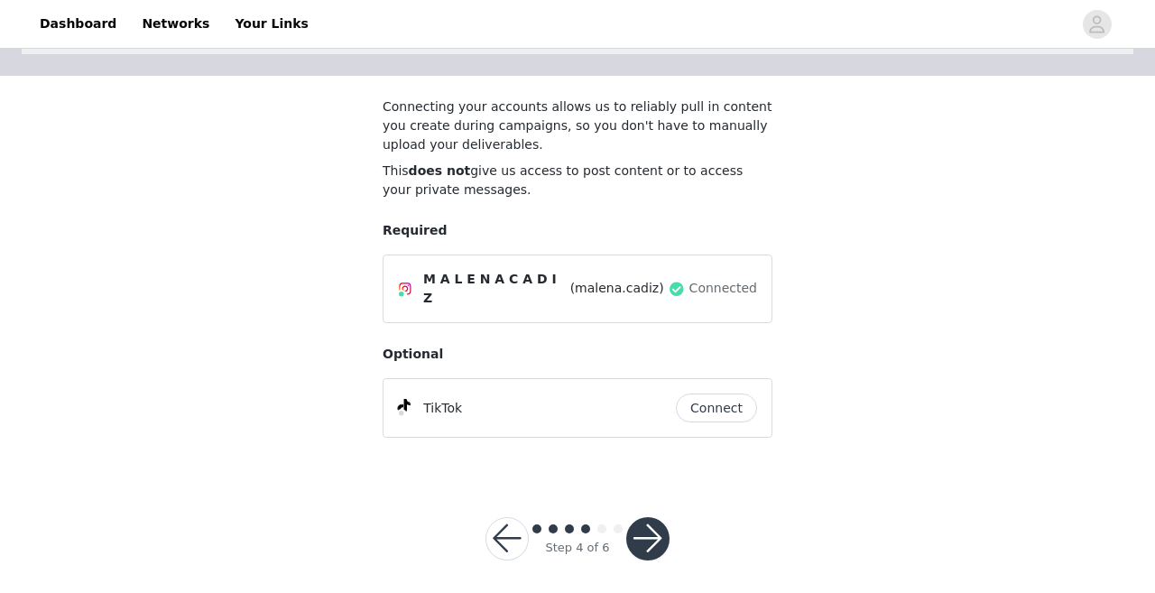
click at [650, 529] on button "button" at bounding box center [647, 538] width 43 height 43
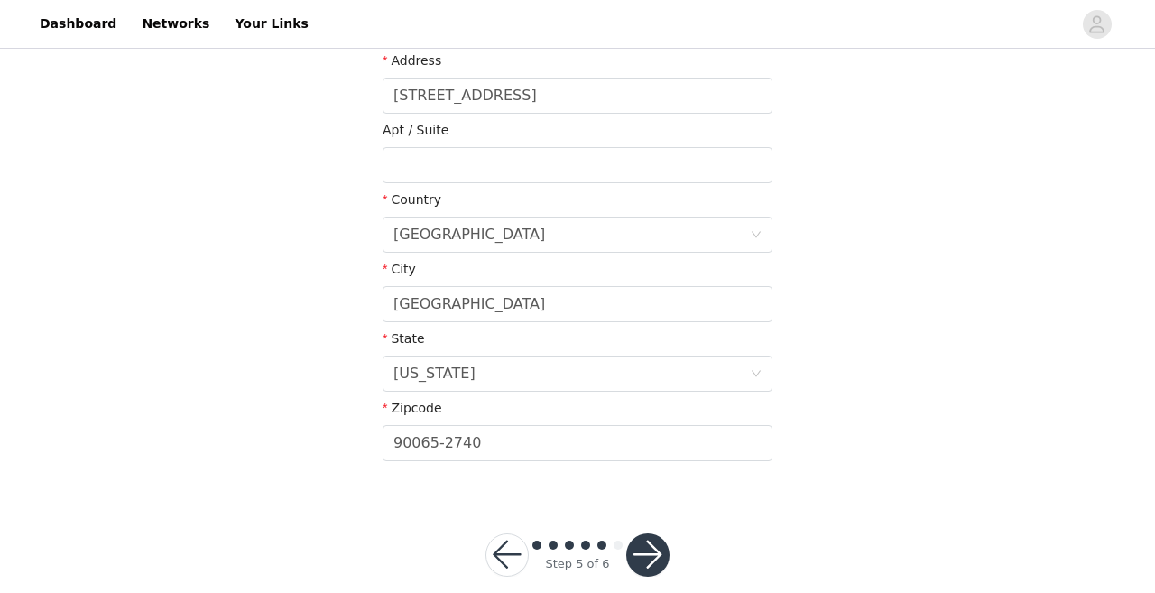
scroll to position [501, 0]
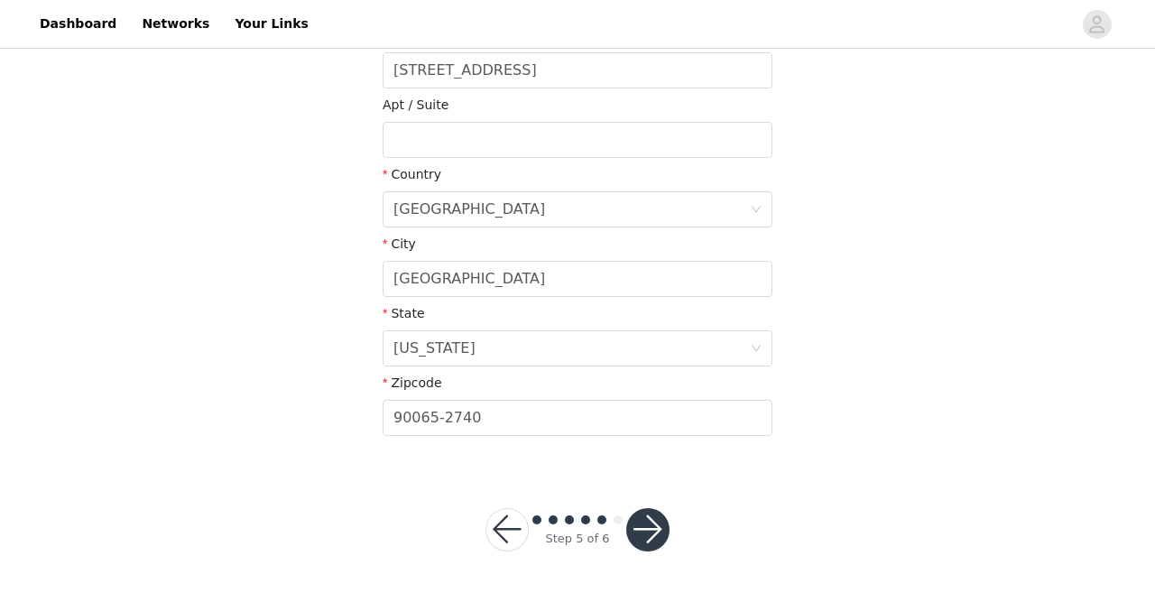
click at [653, 533] on button "button" at bounding box center [647, 529] width 43 height 43
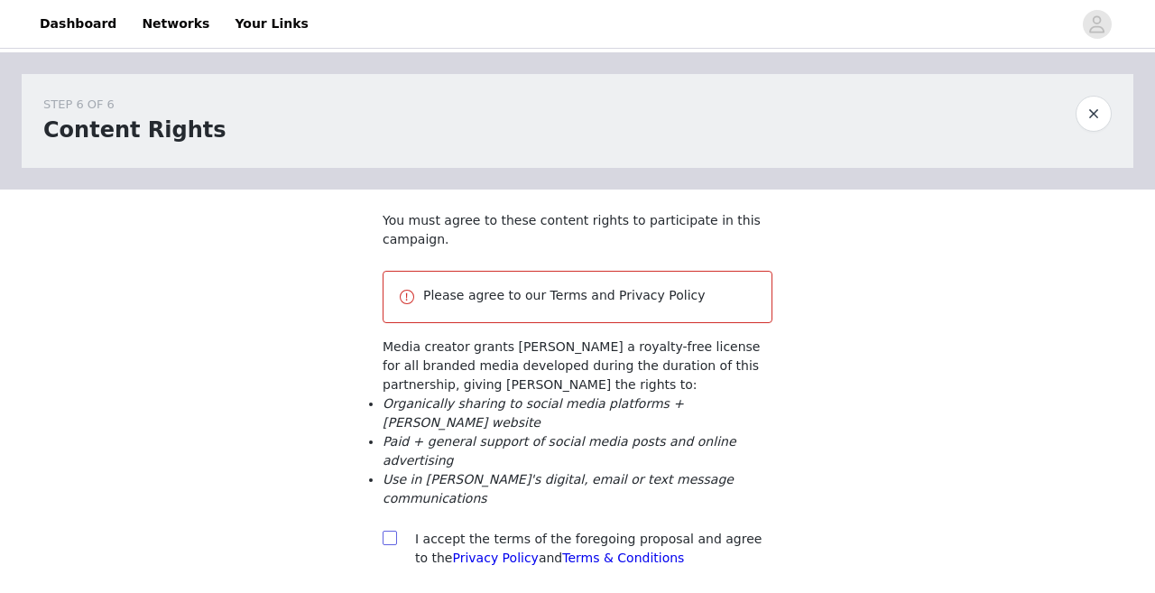
click at [389, 538] on input "checkbox" at bounding box center [388, 536] width 13 height 13
checkbox input "true"
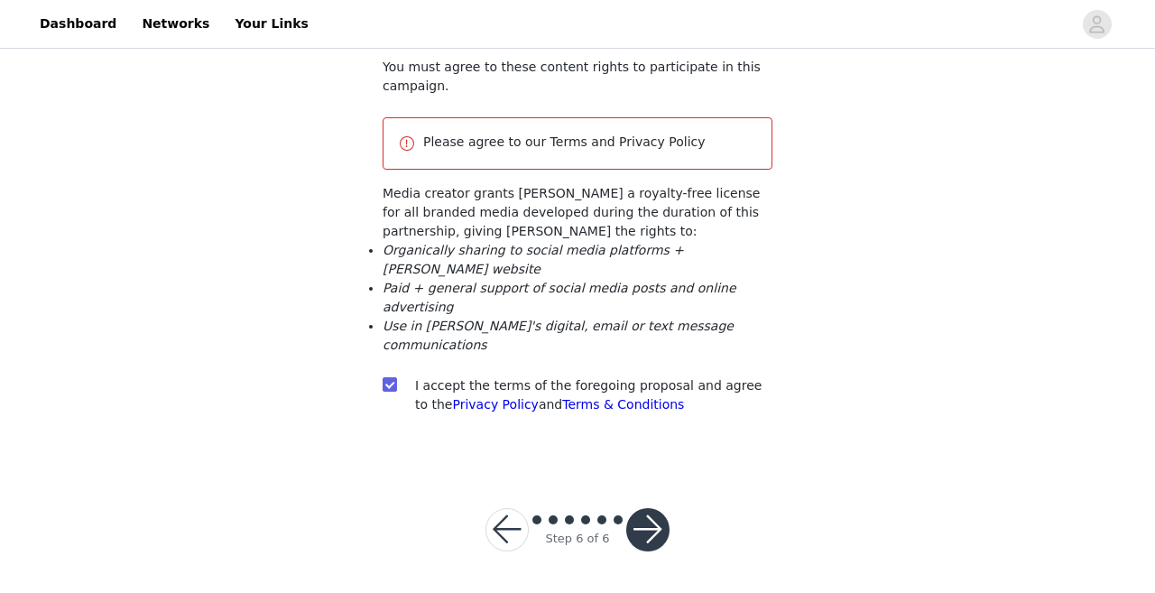
click at [656, 515] on button "button" at bounding box center [647, 529] width 43 height 43
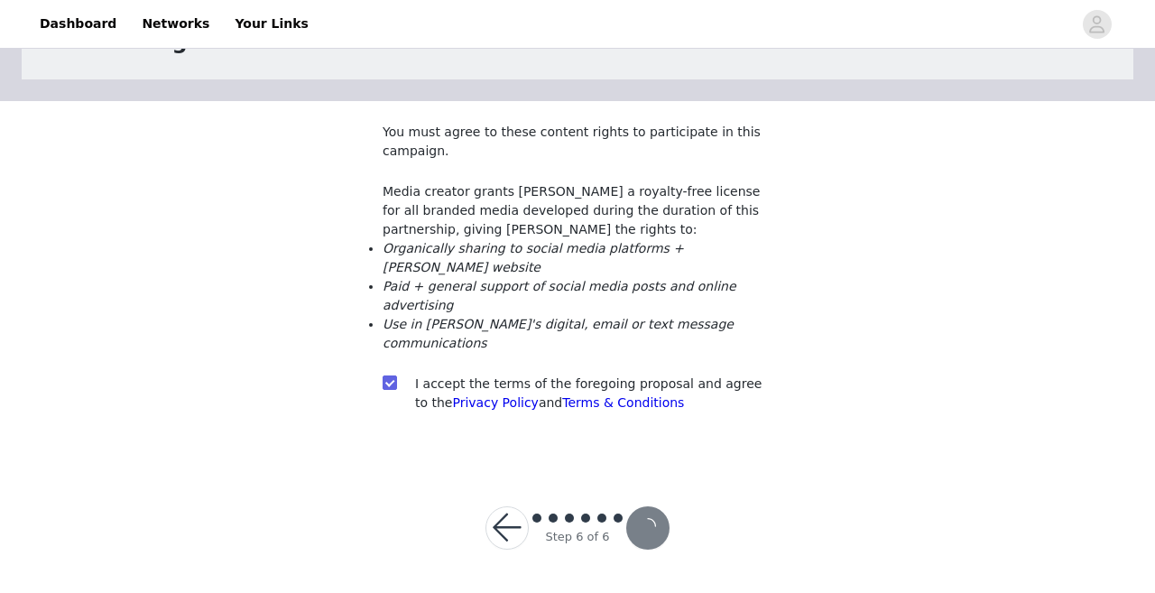
scroll to position [88, 0]
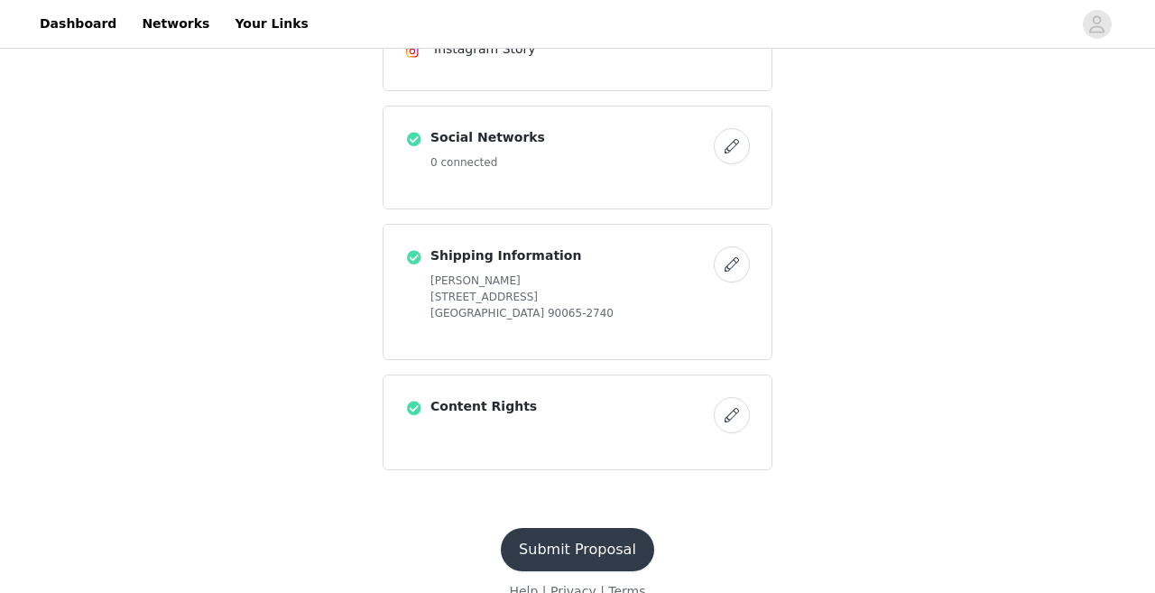
scroll to position [780, 0]
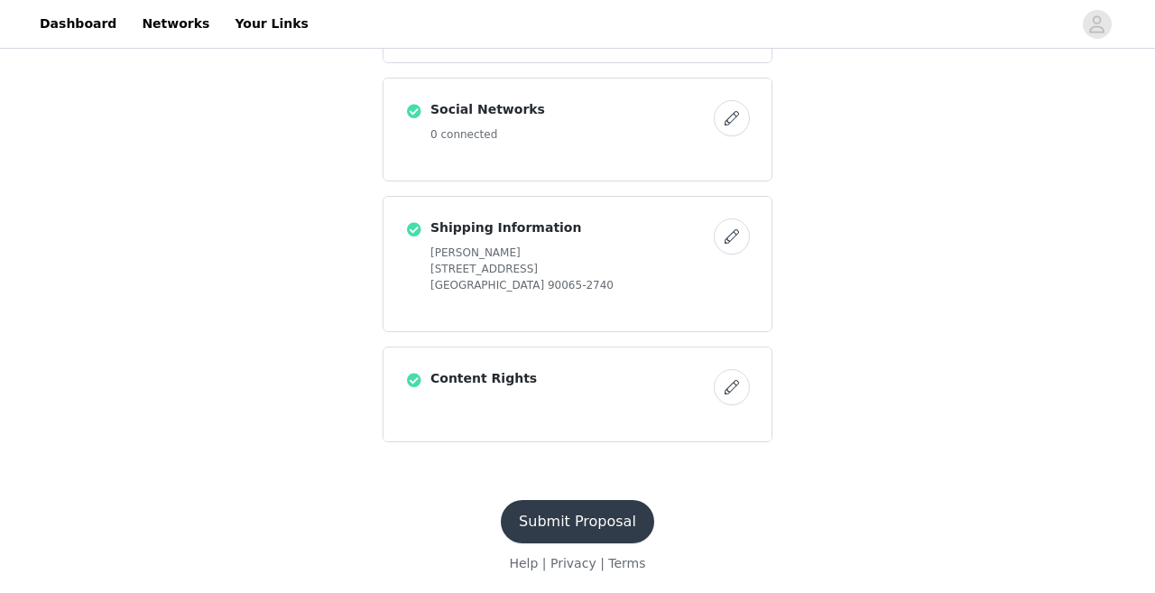
click at [585, 520] on button "Submit Proposal" at bounding box center [577, 521] width 153 height 43
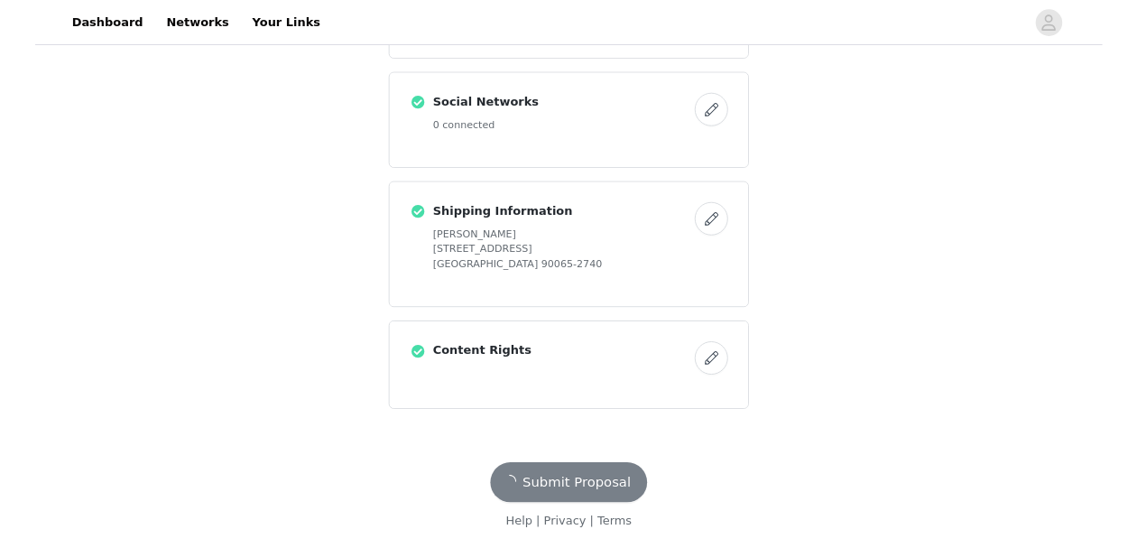
scroll to position [0, 0]
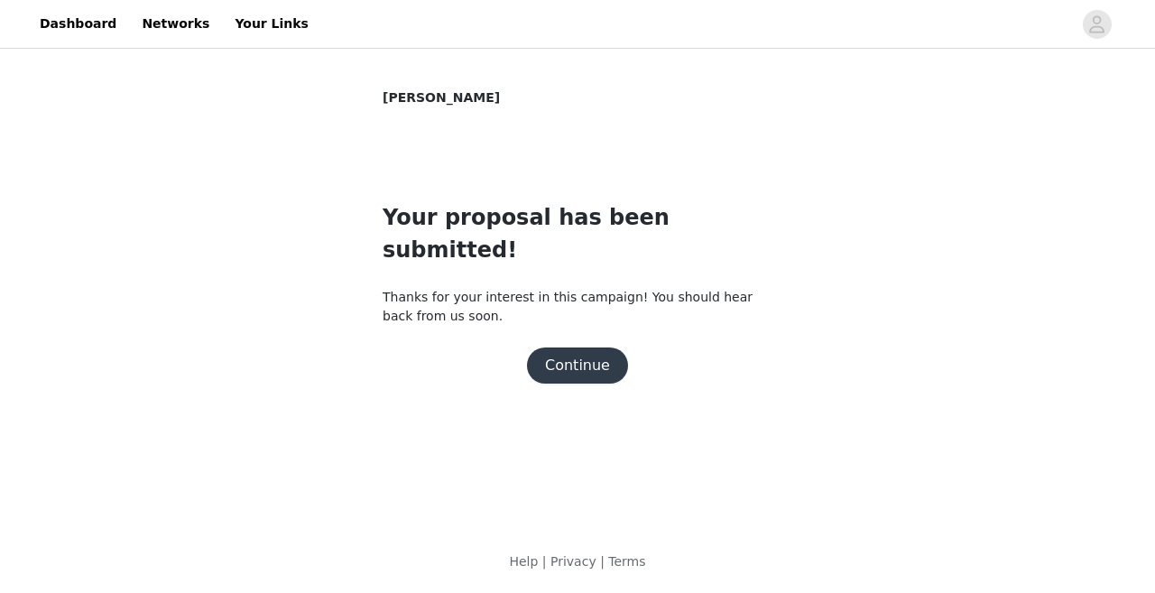
click at [592, 347] on button "Continue" at bounding box center [577, 365] width 101 height 36
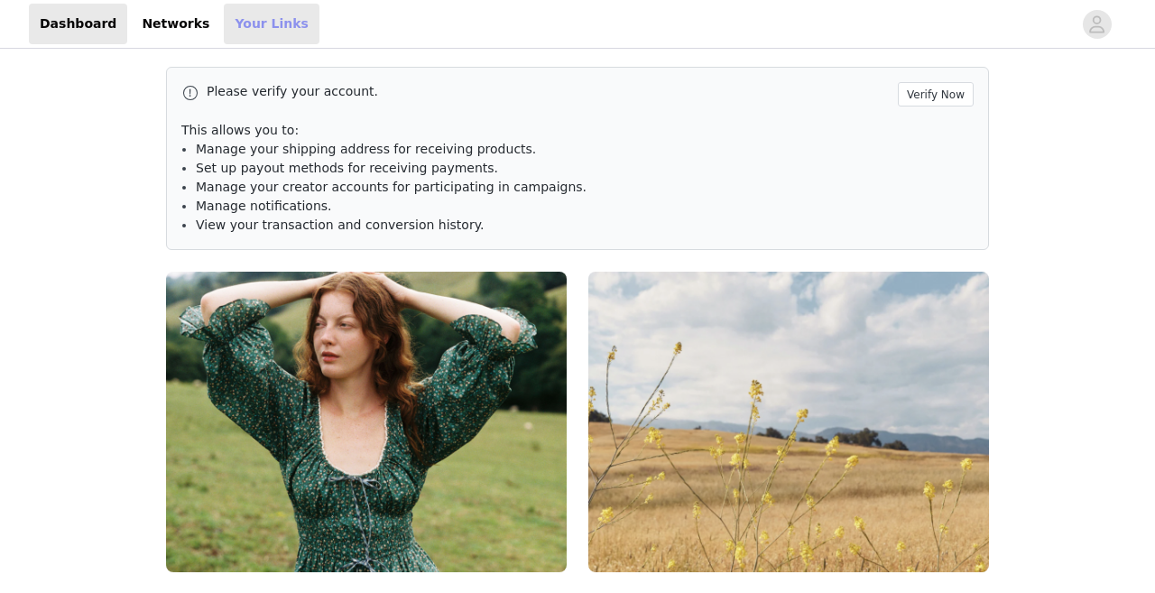
click at [236, 25] on link "Your Links" at bounding box center [272, 24] width 96 height 41
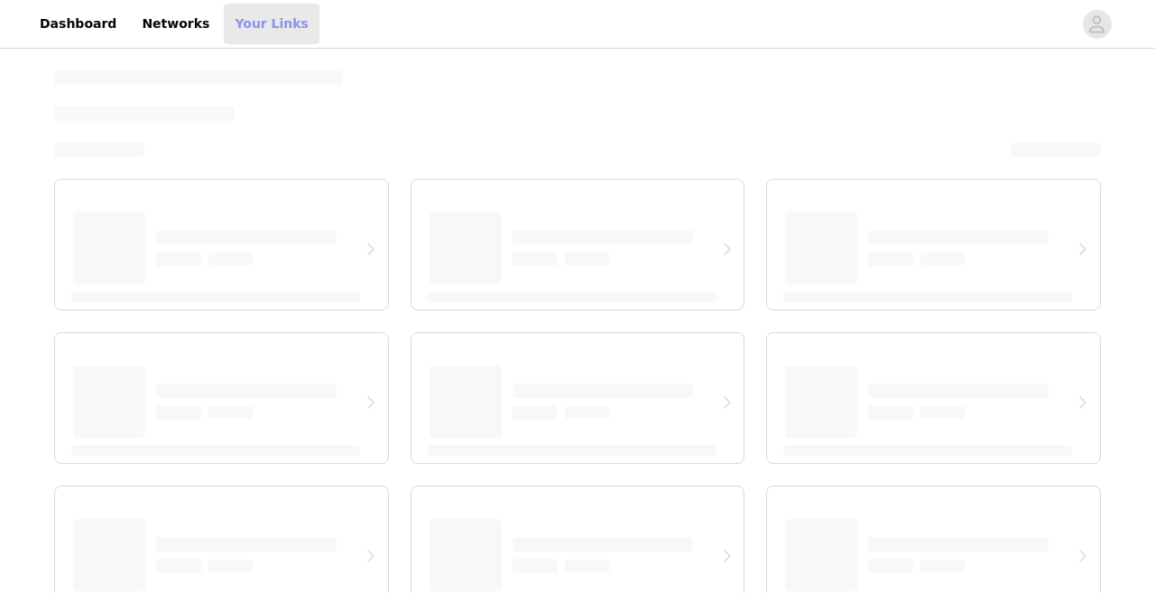
select select "12"
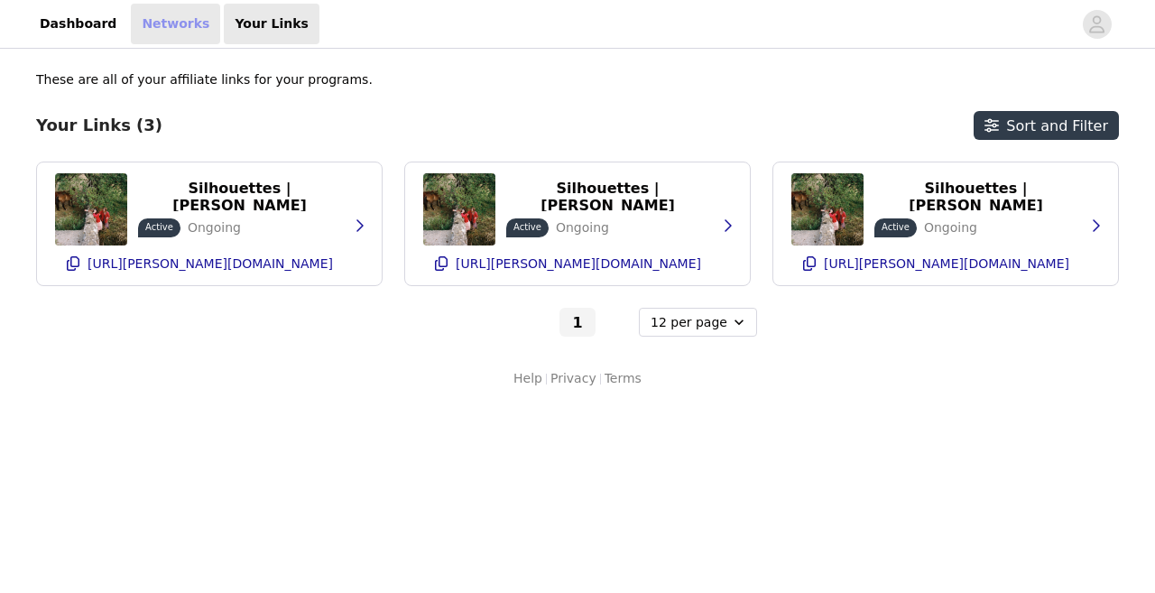
click at [164, 30] on link "Networks" at bounding box center [175, 24] width 89 height 41
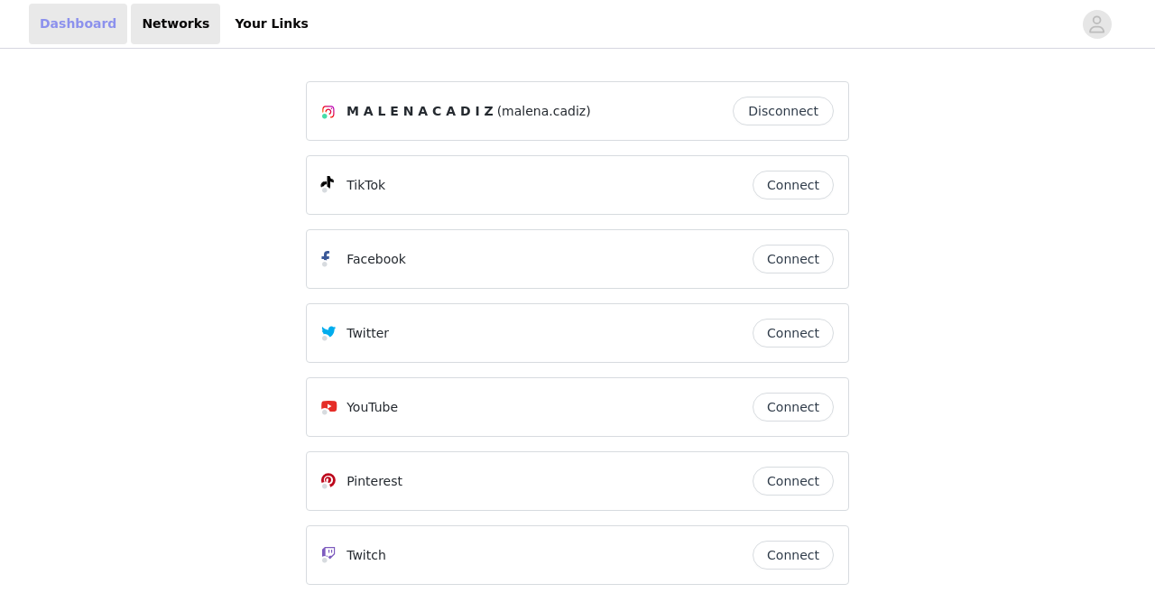
click at [85, 33] on link "Dashboard" at bounding box center [78, 24] width 98 height 41
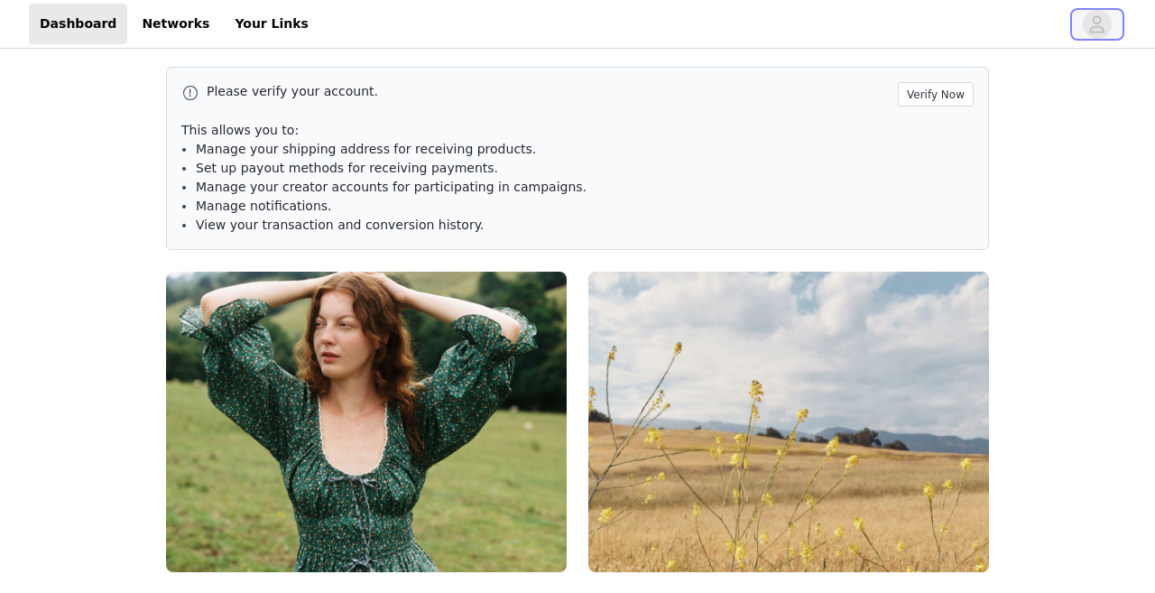
click at [1107, 23] on span "button" at bounding box center [1097, 24] width 29 height 29
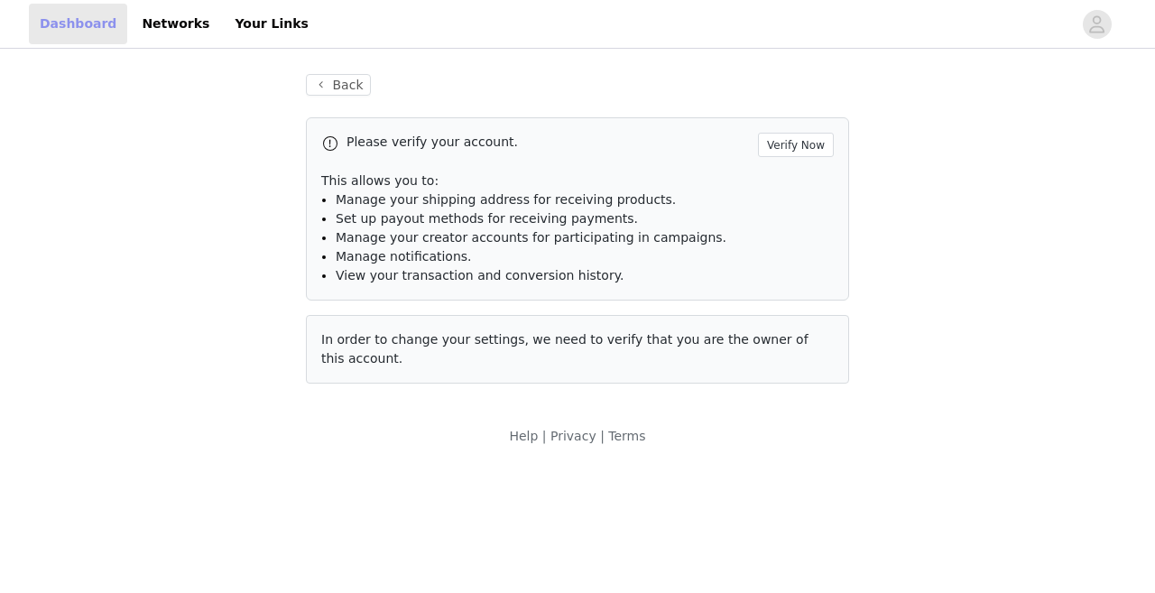
click at [46, 21] on link "Dashboard" at bounding box center [78, 24] width 98 height 41
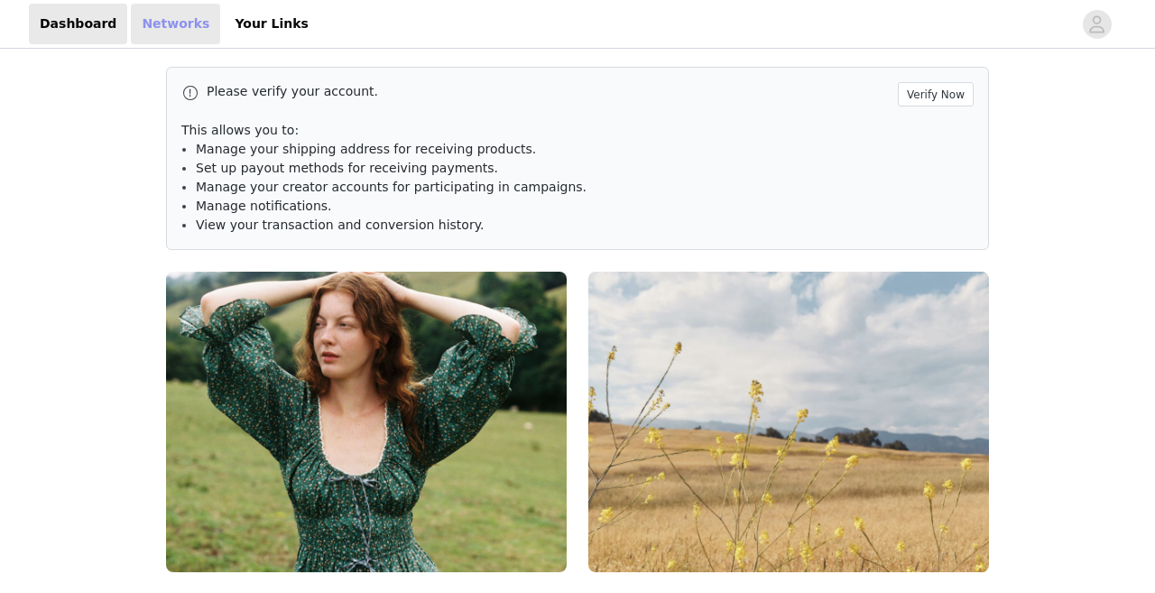
click at [153, 24] on link "Networks" at bounding box center [175, 24] width 89 height 41
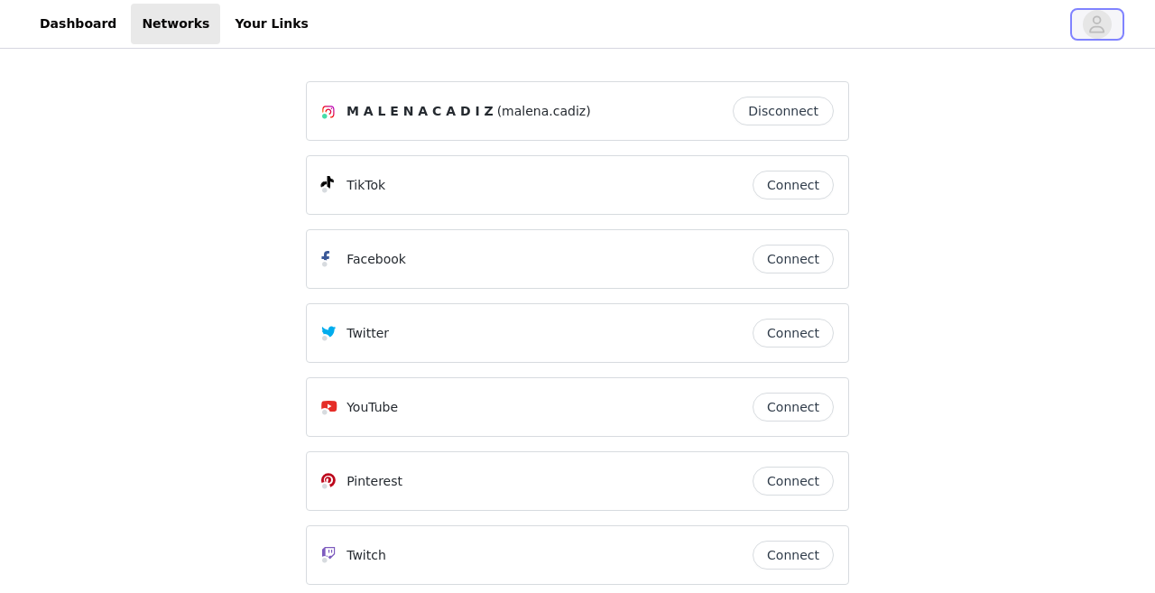
click at [1089, 24] on icon "avatar" at bounding box center [1096, 24] width 17 height 29
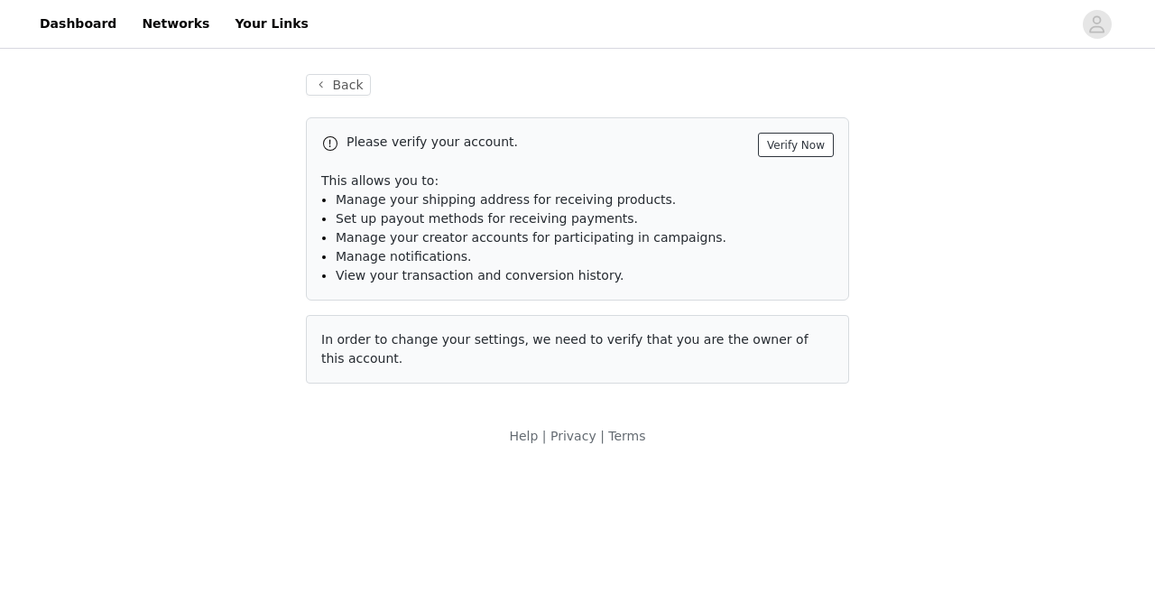
click at [794, 144] on button "Verify Now" at bounding box center [796, 145] width 76 height 24
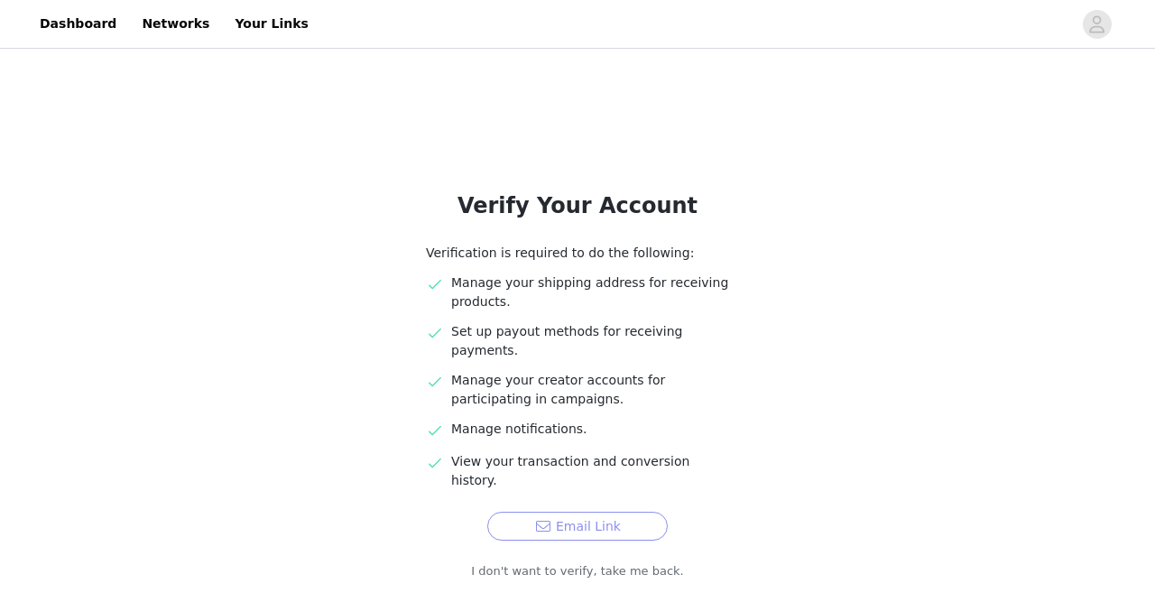
click at [613, 512] on button "Email Link" at bounding box center [577, 526] width 180 height 29
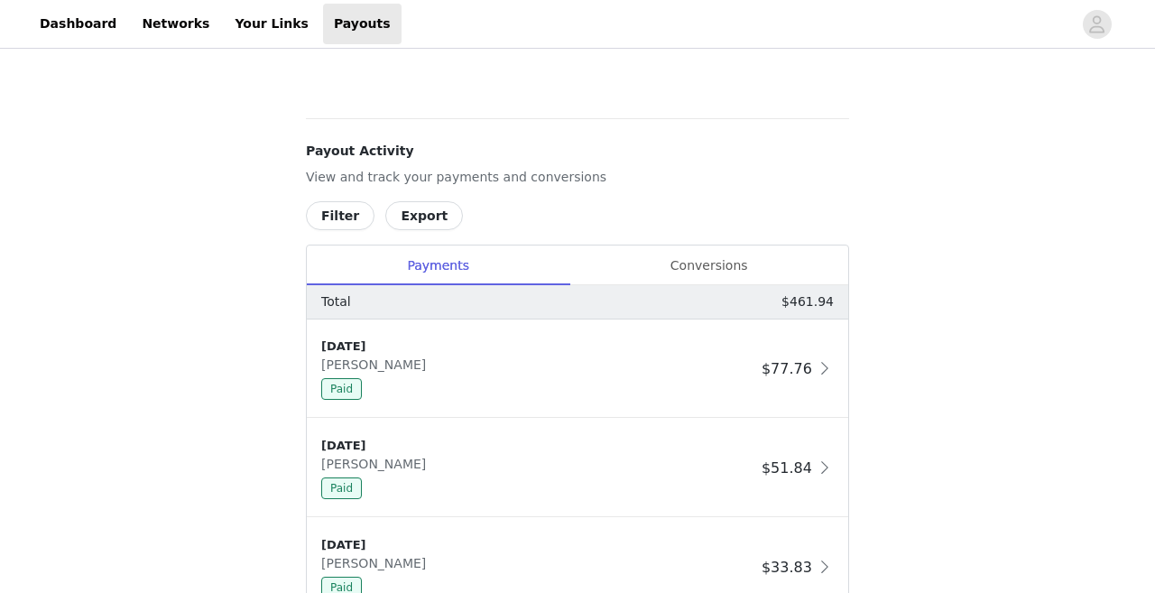
scroll to position [717, 0]
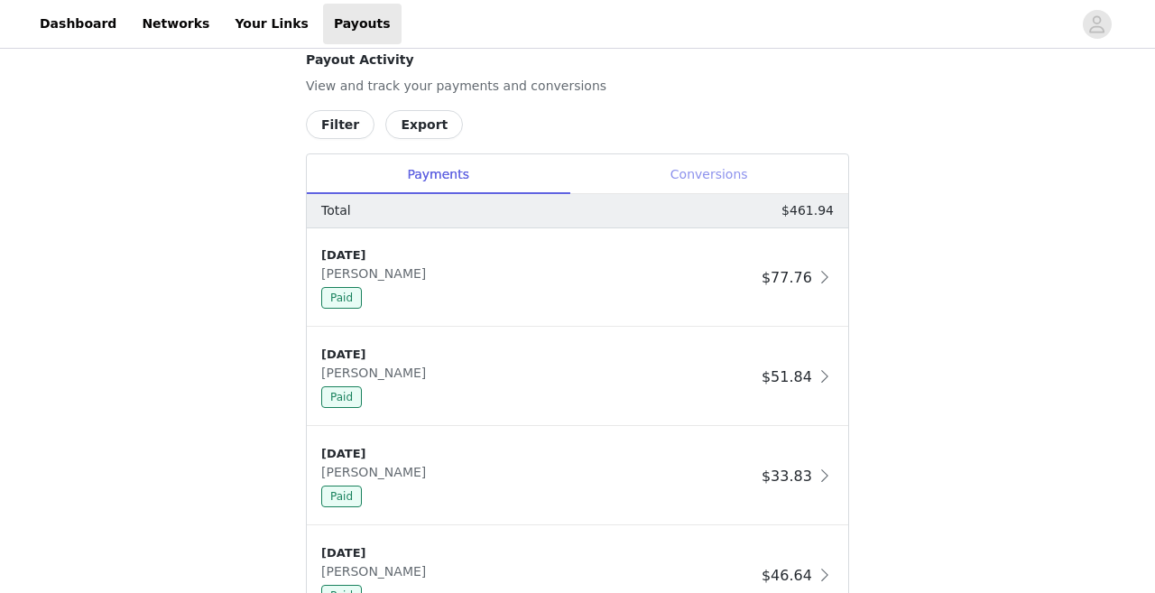
click at [704, 173] on div "Conversions" at bounding box center [708, 174] width 279 height 41
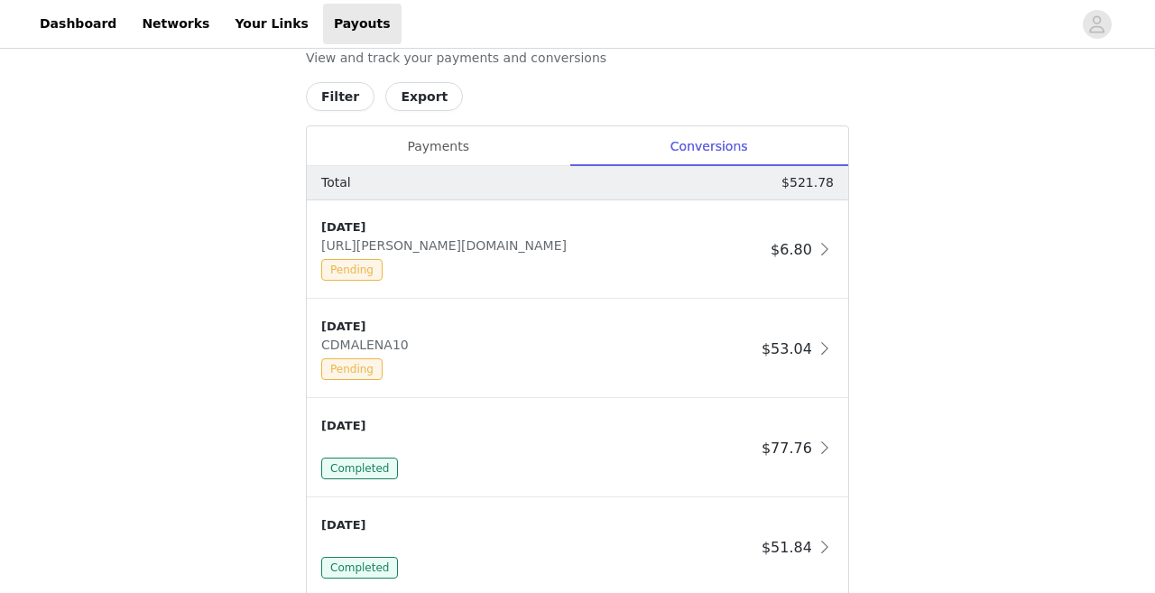
scroll to position [747, 0]
click at [443, 143] on div "Payments" at bounding box center [438, 144] width 263 height 41
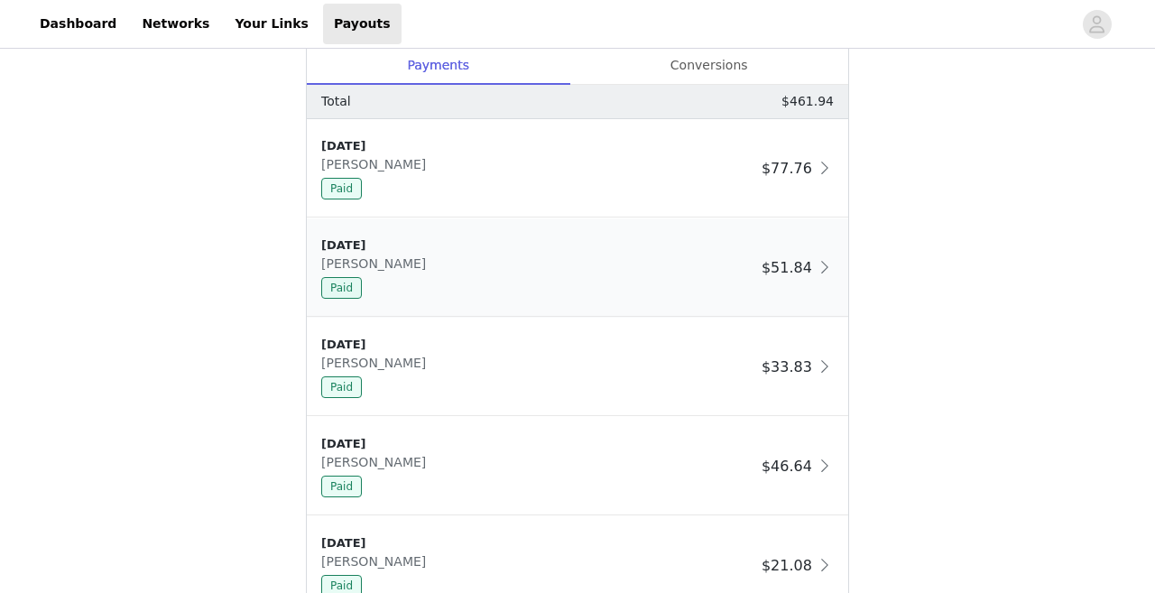
scroll to position [707, 0]
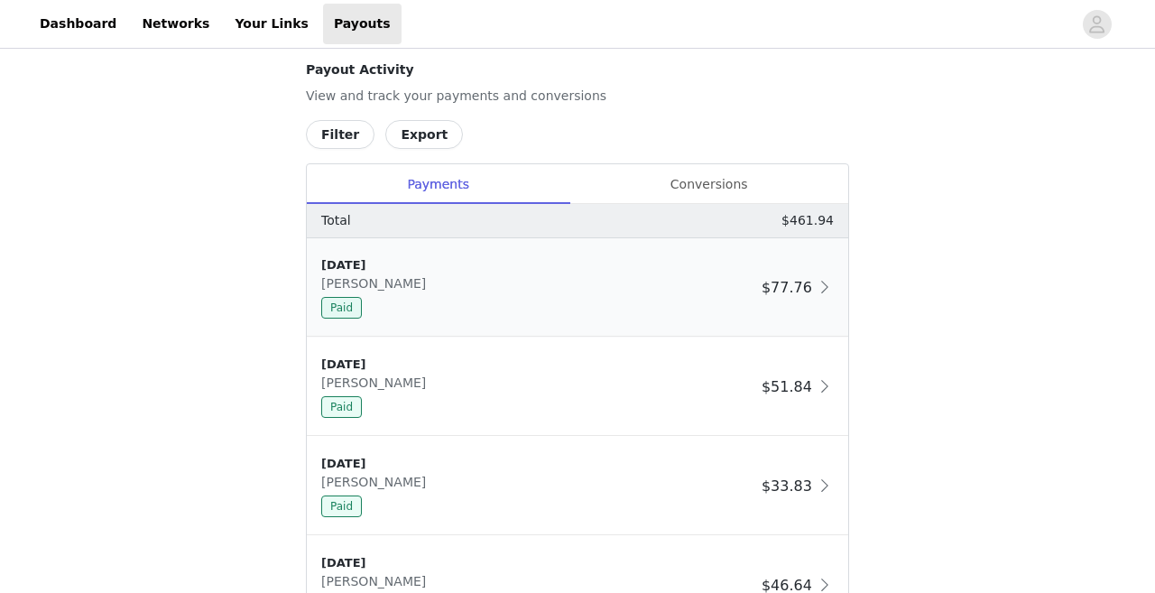
click at [834, 283] on div "[DATE] [PERSON_NAME] $77.76" at bounding box center [577, 287] width 541 height 98
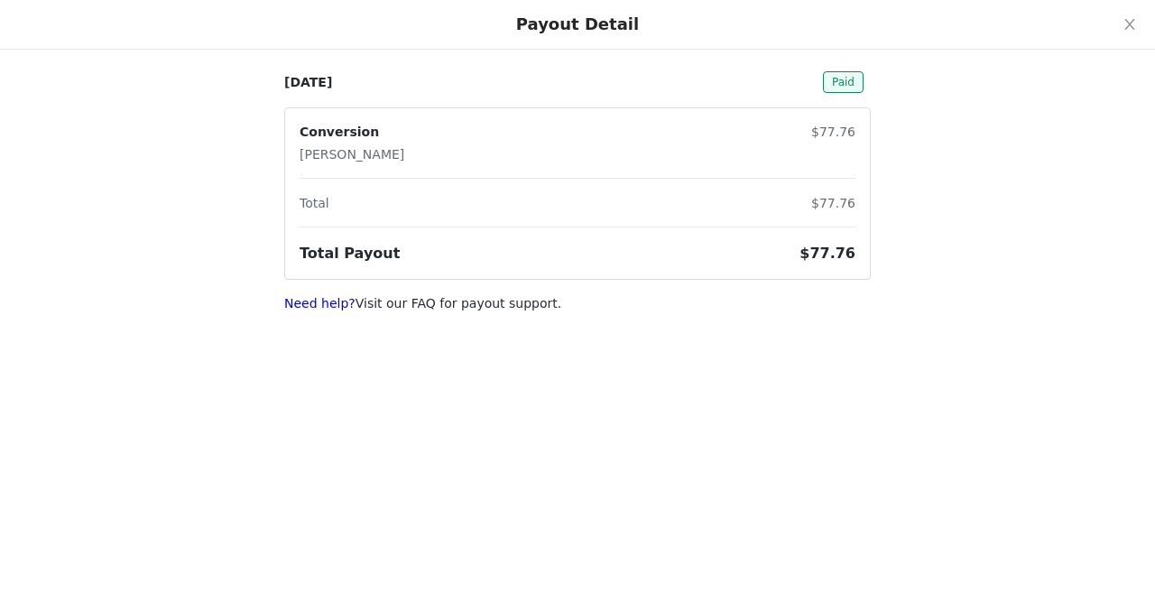
scroll to position [501, 0]
click at [1127, 24] on icon "icon: close" at bounding box center [1129, 24] width 14 height 14
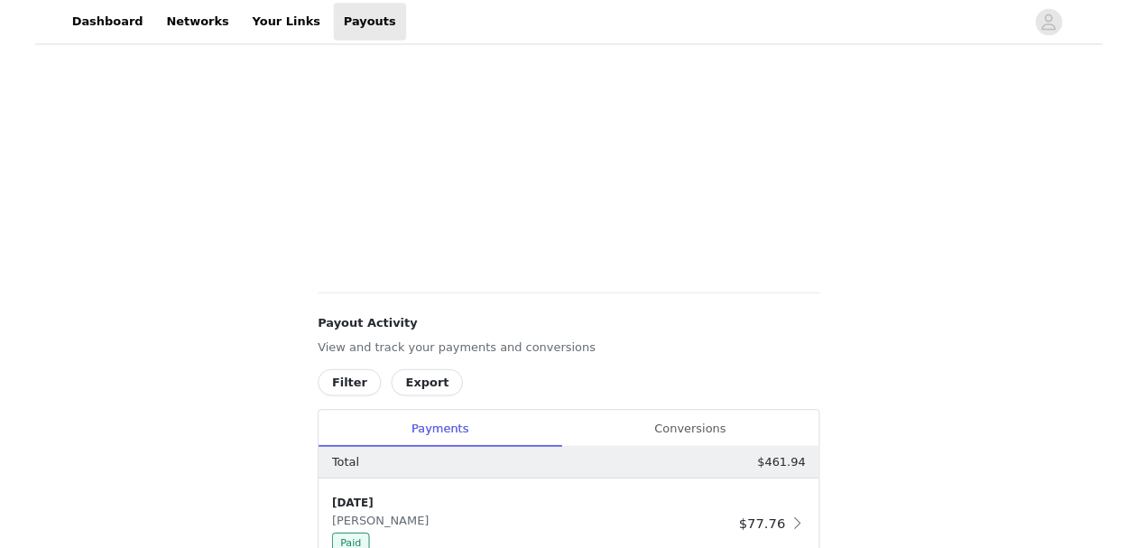
scroll to position [0, 0]
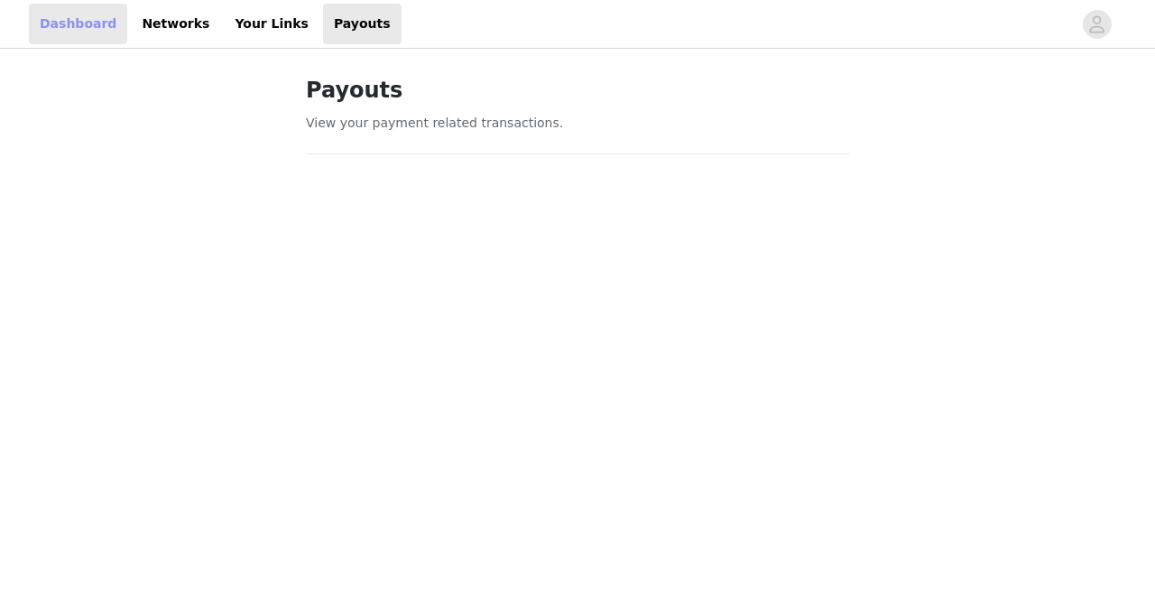
click at [89, 19] on link "Dashboard" at bounding box center [78, 24] width 98 height 41
